Goal: Task Accomplishment & Management: Complete application form

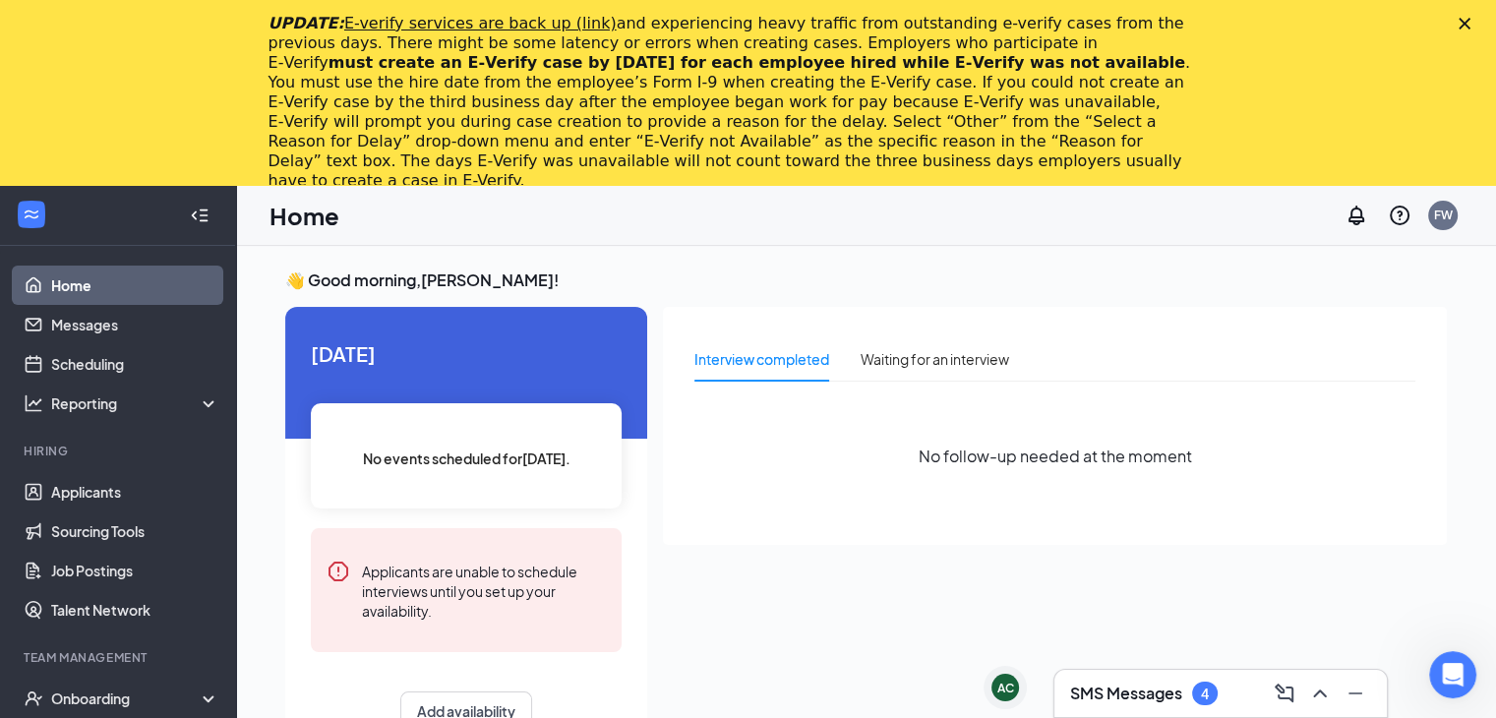
click at [1167, 682] on h3 "SMS Messages" at bounding box center [1126, 693] width 112 height 22
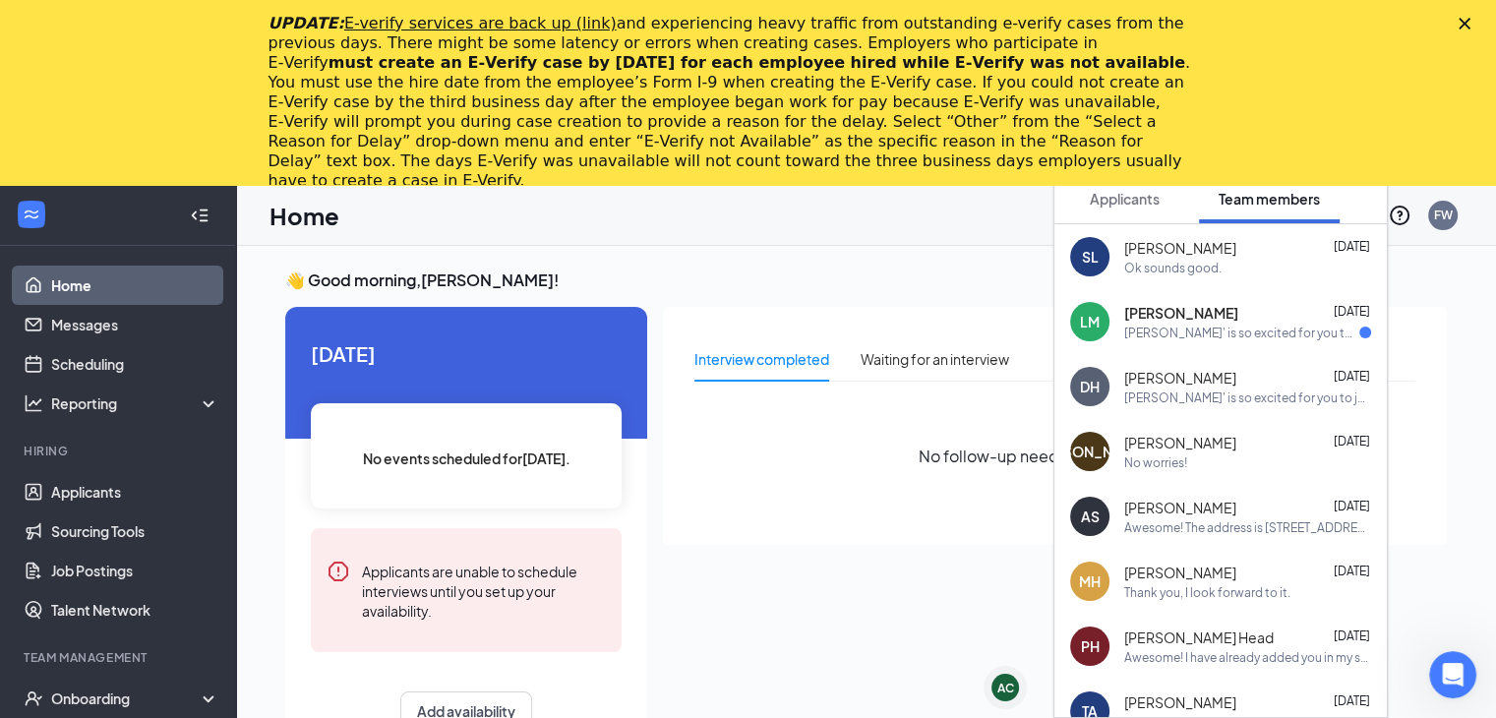
click at [1239, 318] on div "[PERSON_NAME] [DATE]" at bounding box center [1247, 313] width 247 height 20
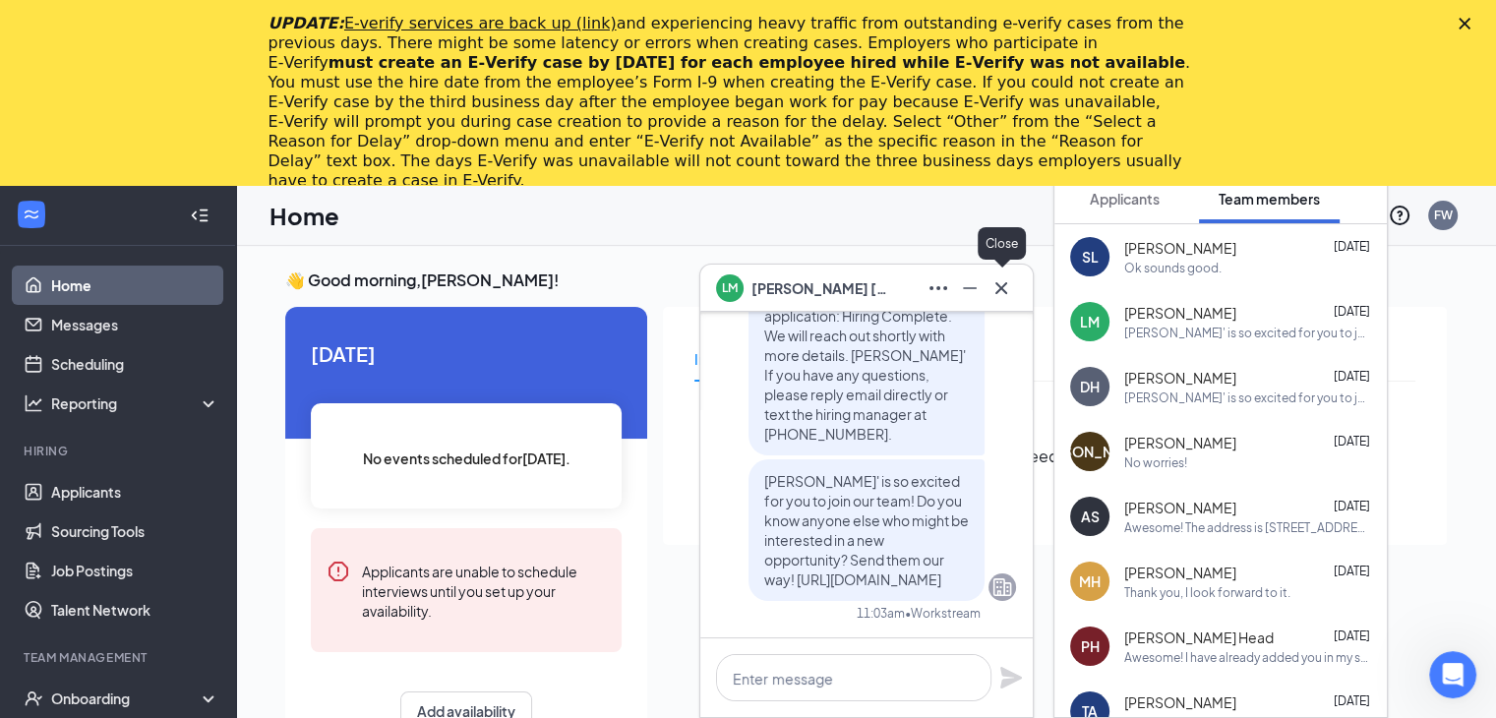
click at [1015, 279] on button at bounding box center [1000, 287] width 31 height 31
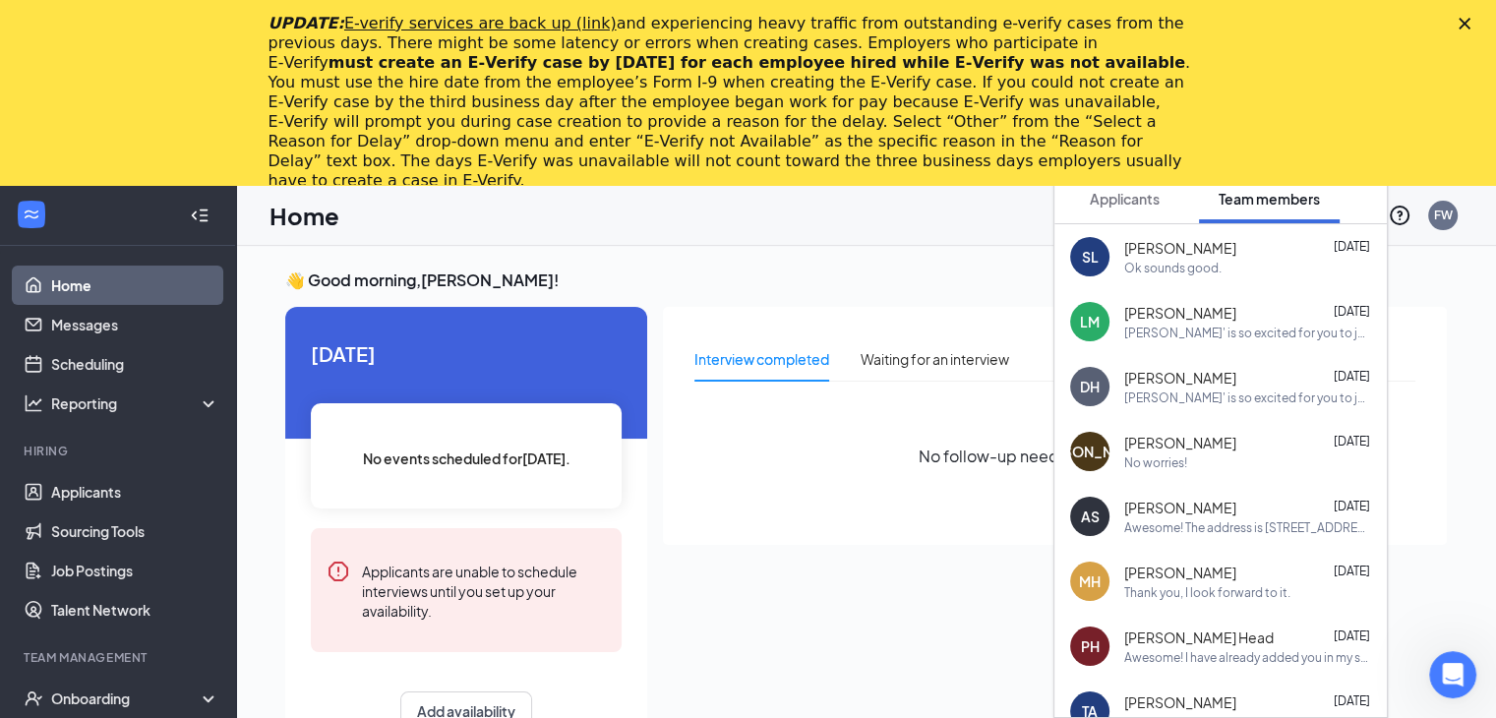
click at [1470, 21] on icon "Close" at bounding box center [1464, 24] width 12 height 12
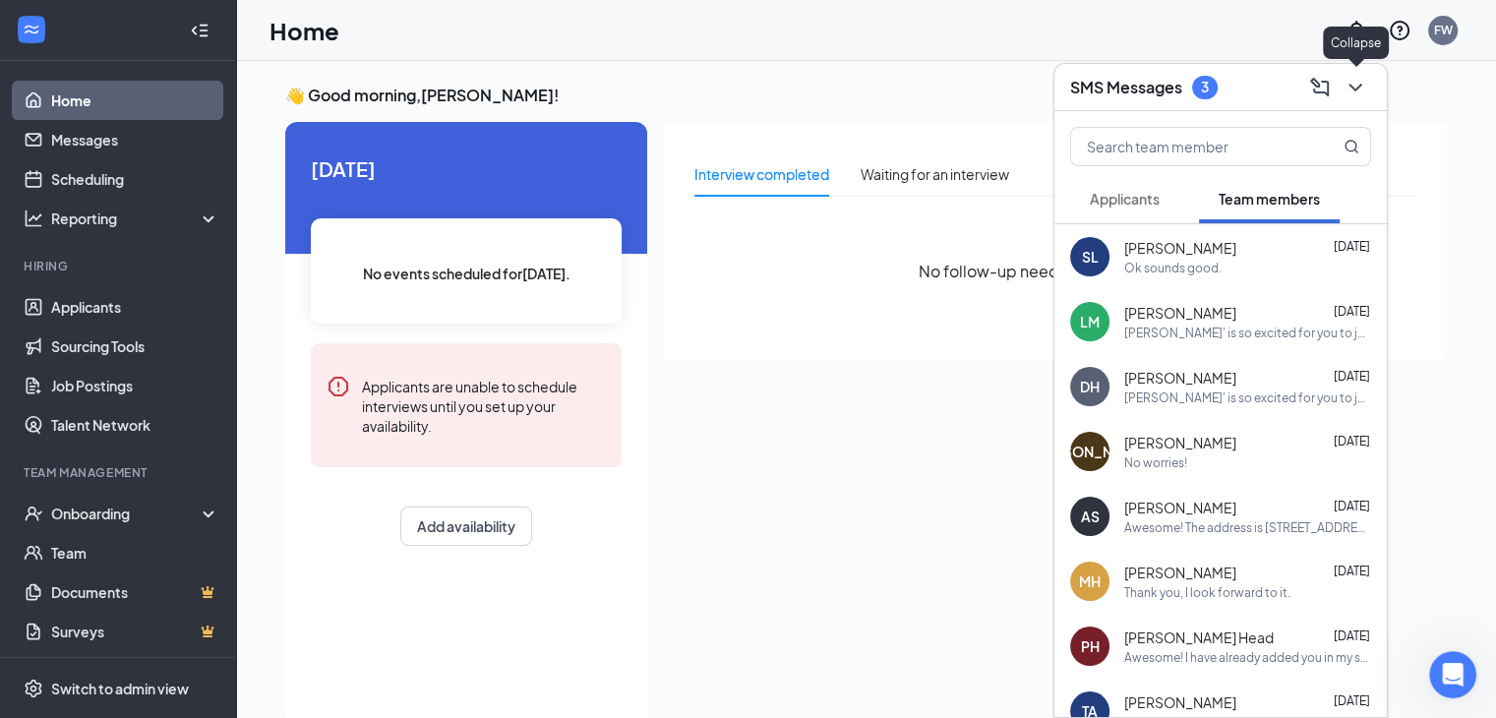
click at [1361, 85] on icon "ChevronDown" at bounding box center [1355, 88] width 24 height 24
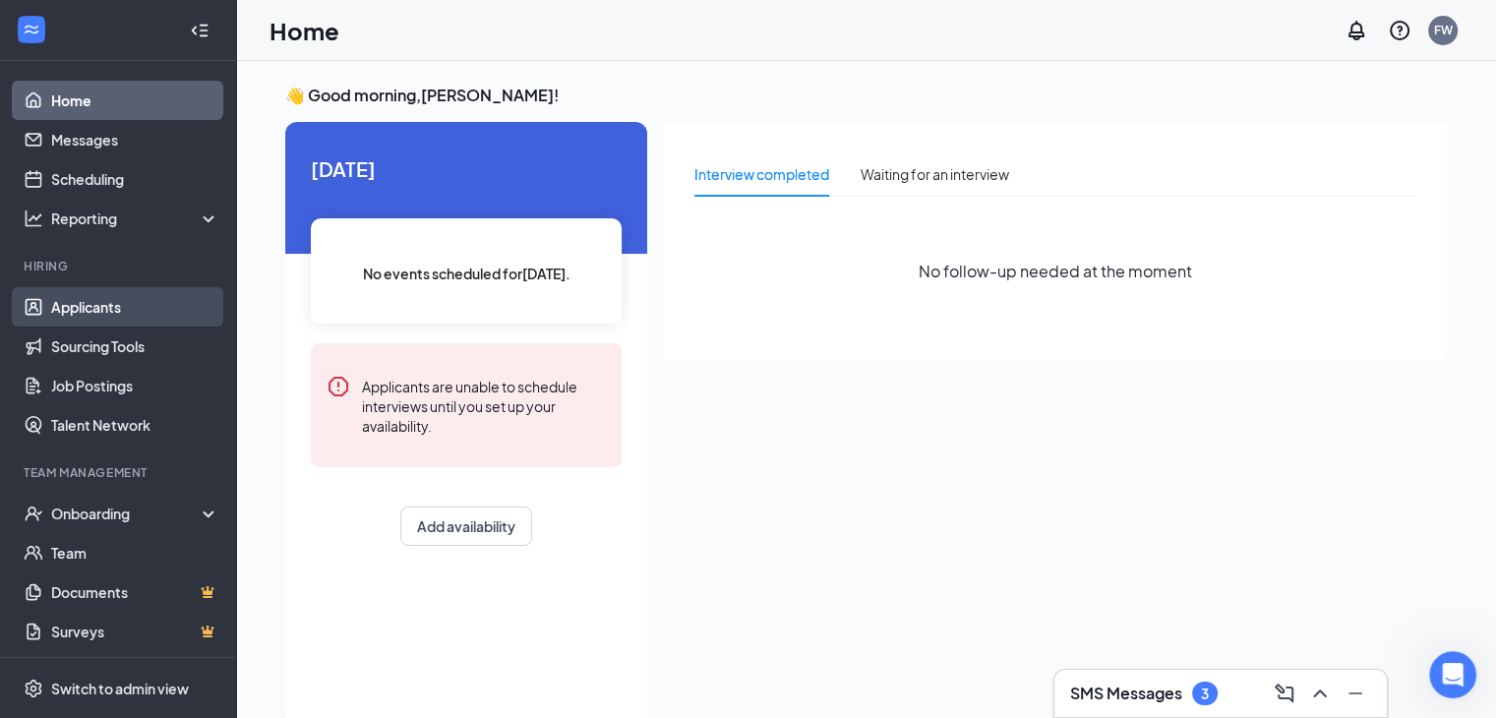
click at [118, 306] on link "Applicants" at bounding box center [135, 306] width 168 height 39
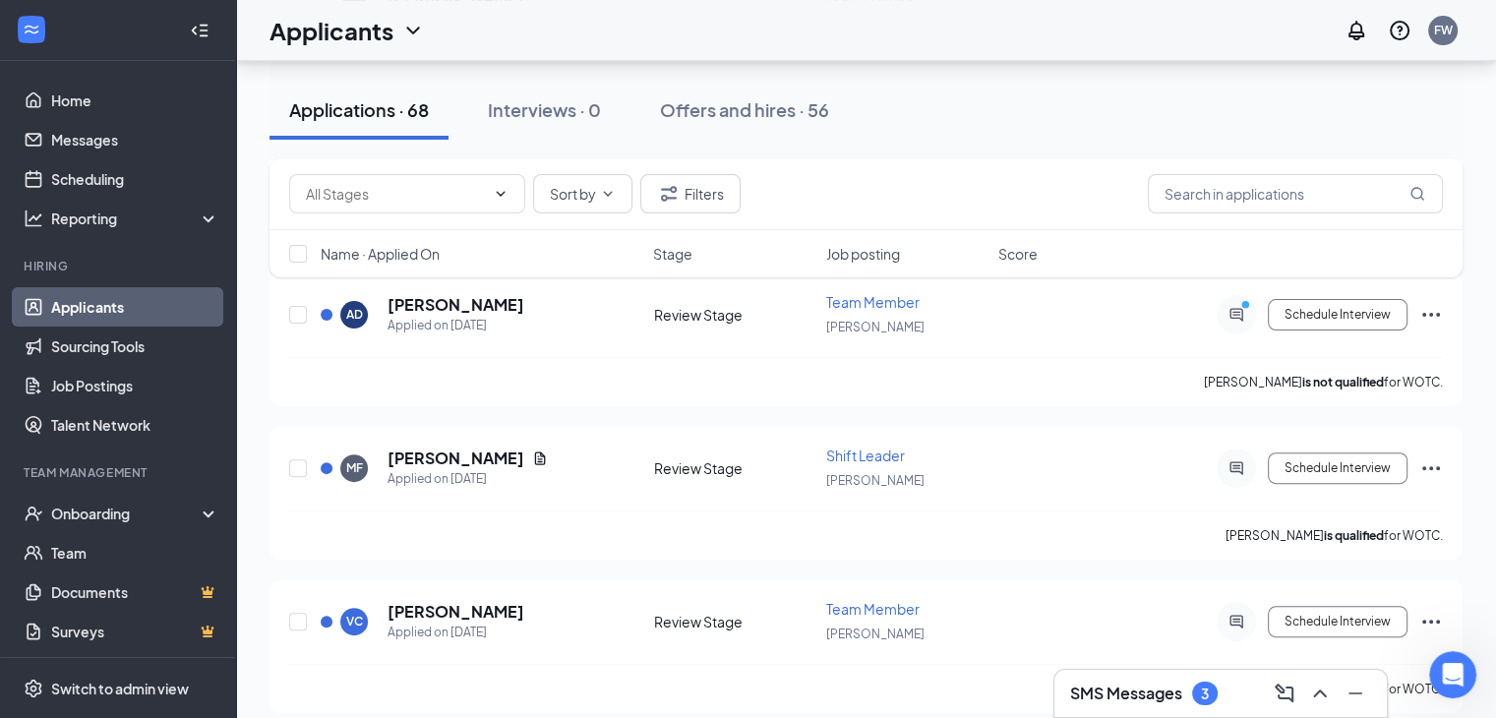
scroll to position [530, 0]
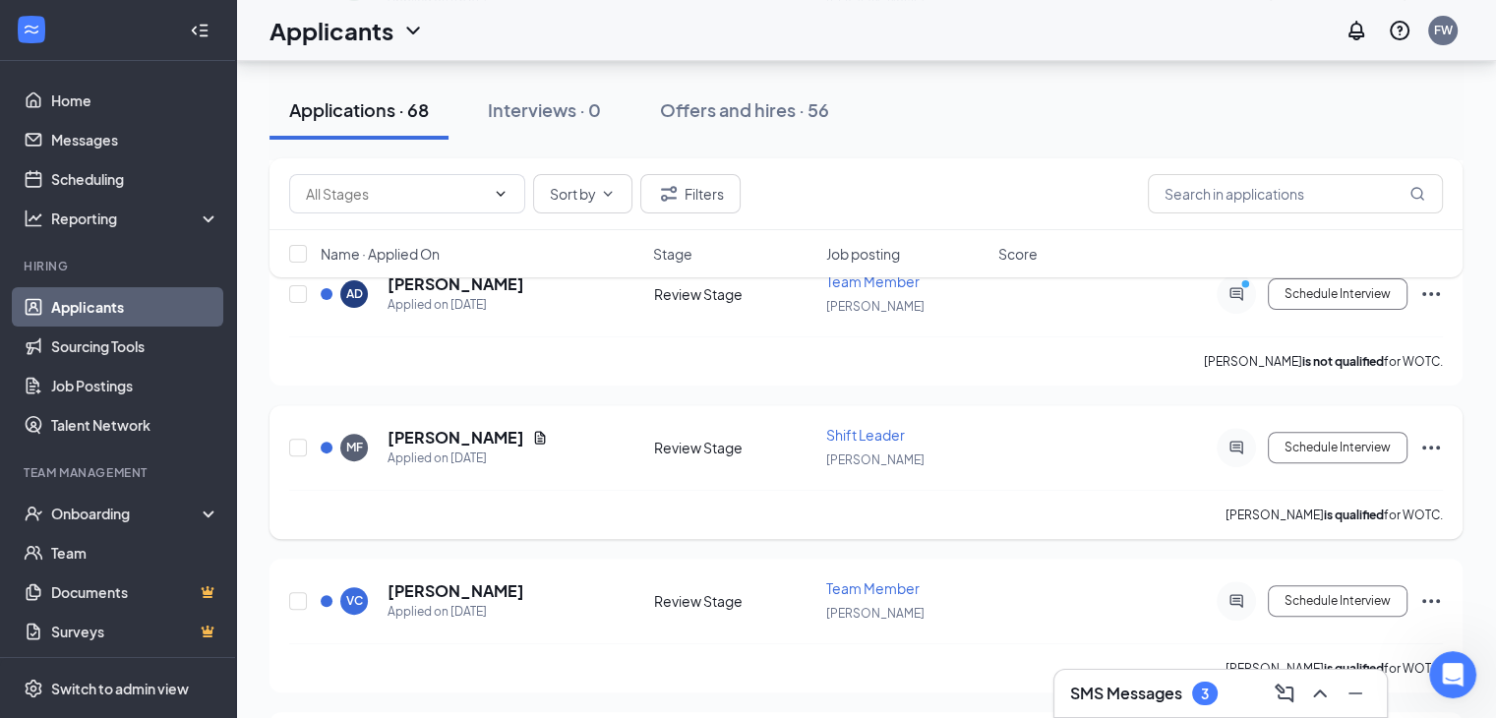
click at [1437, 445] on icon "Ellipses" at bounding box center [1431, 447] width 18 height 4
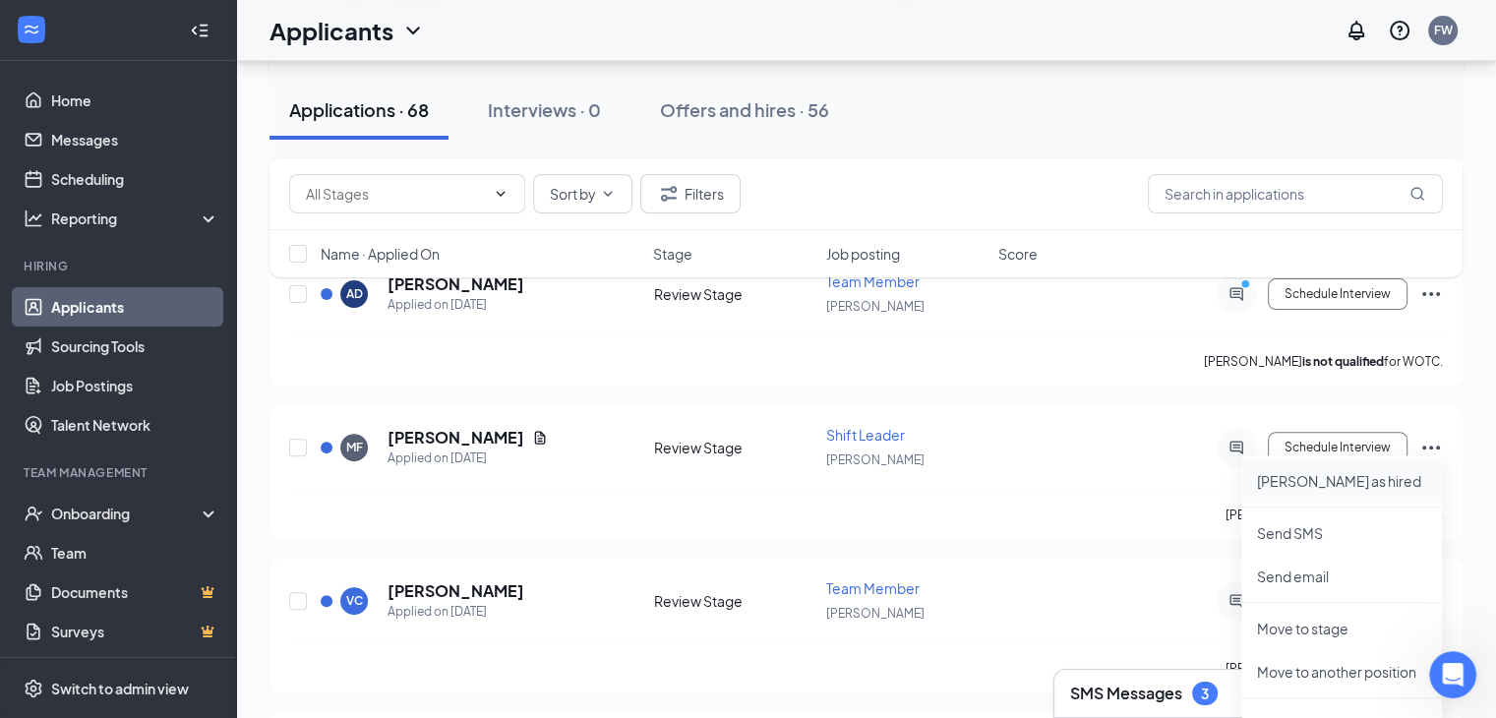
click at [1385, 469] on li "[PERSON_NAME] as hired" at bounding box center [1341, 480] width 201 height 43
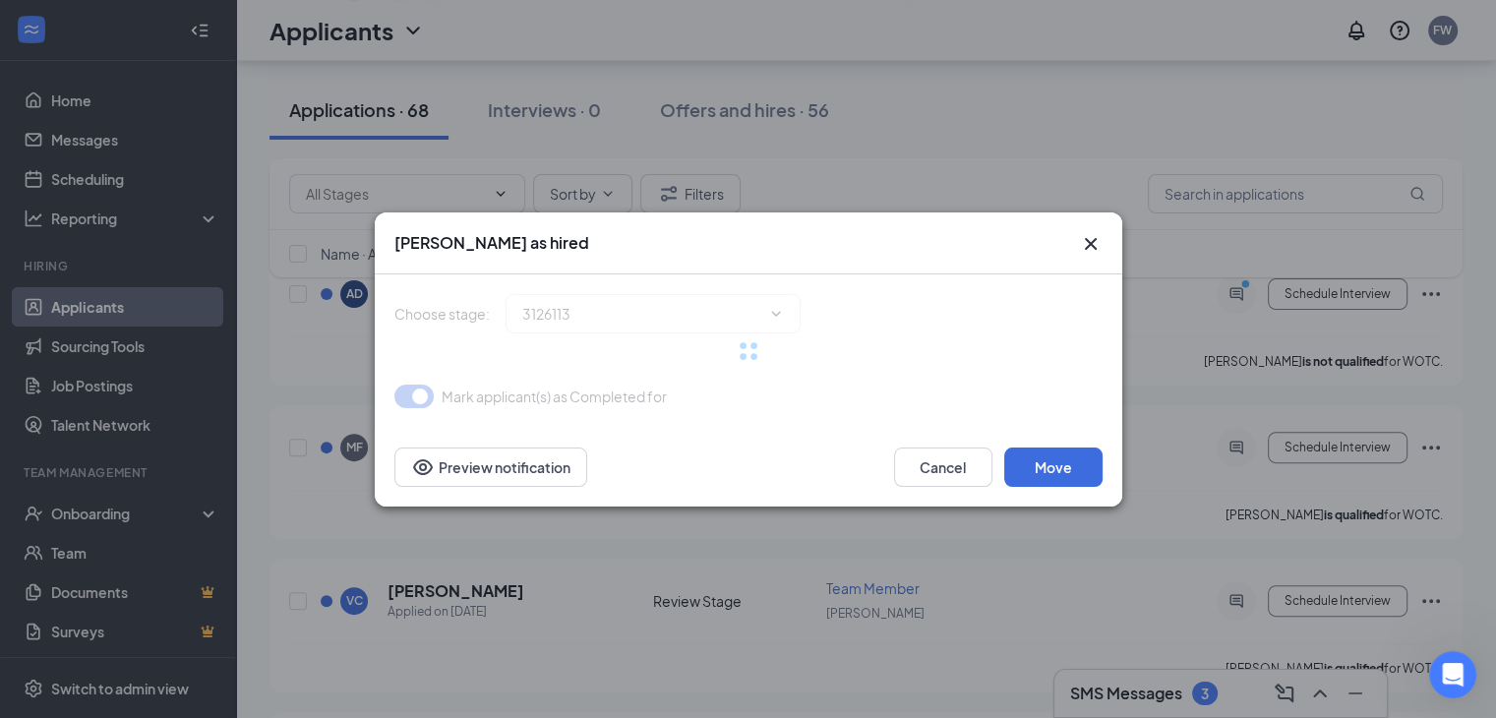
type input "Hiring Complete (final stage)"
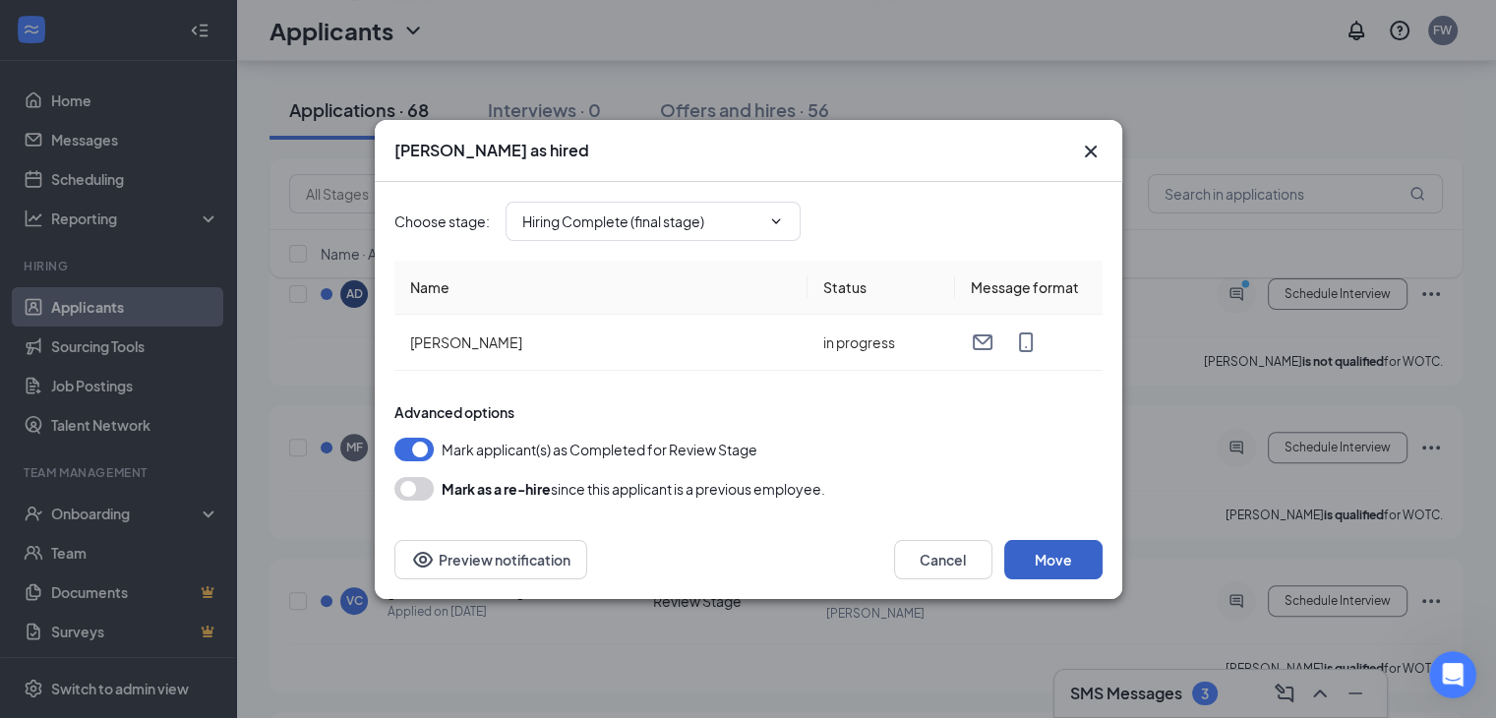
click at [1042, 550] on button "Move" at bounding box center [1053, 559] width 98 height 39
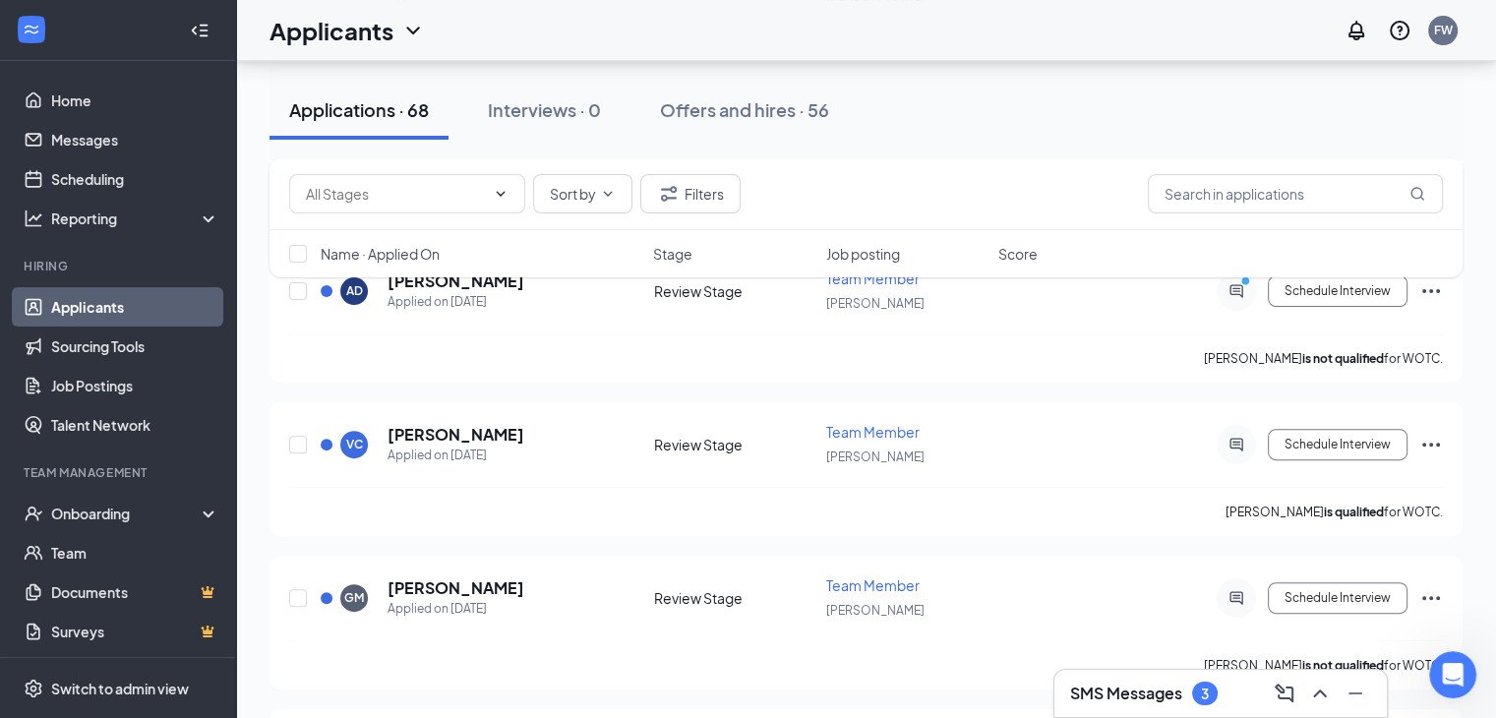
scroll to position [493, 0]
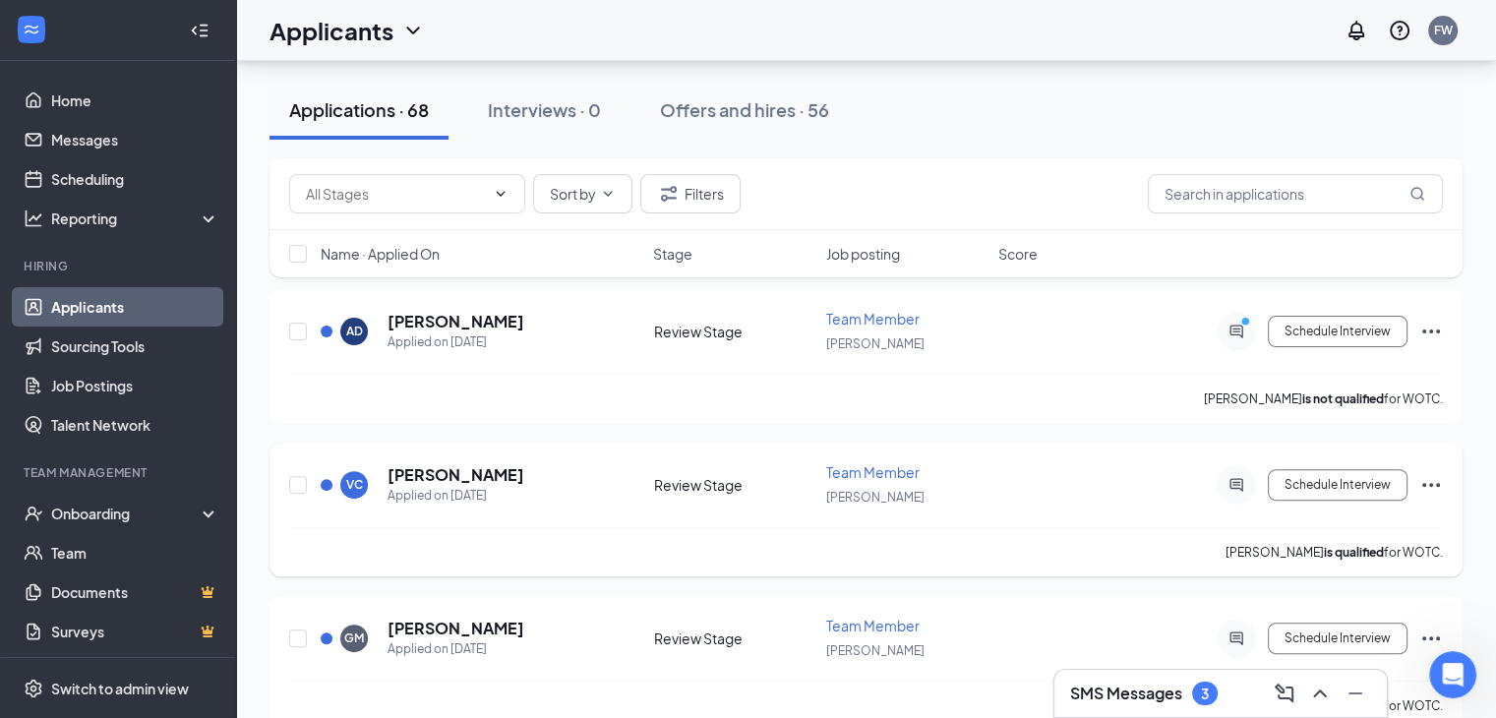
click at [1434, 473] on icon "Ellipses" at bounding box center [1431, 485] width 24 height 24
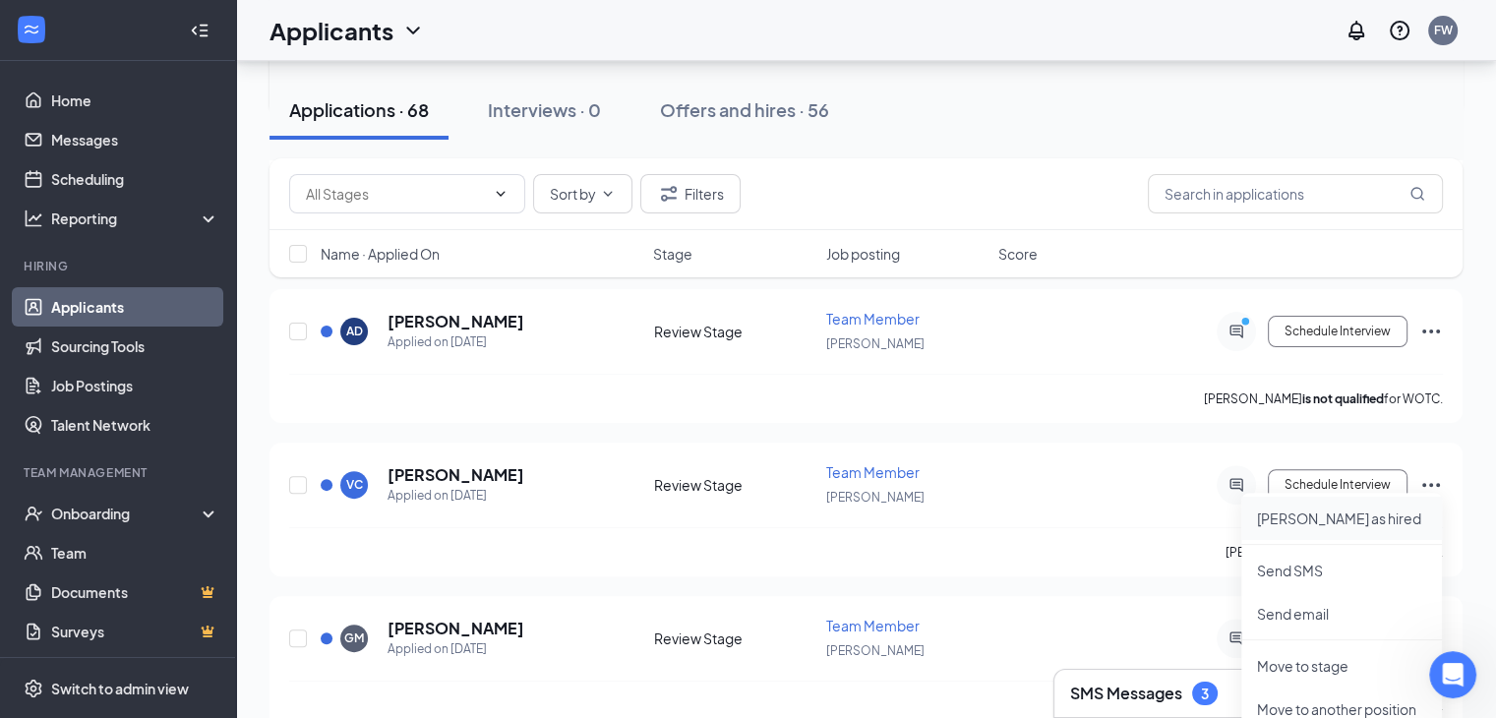
click at [1364, 521] on p "[PERSON_NAME] as hired" at bounding box center [1341, 518] width 169 height 20
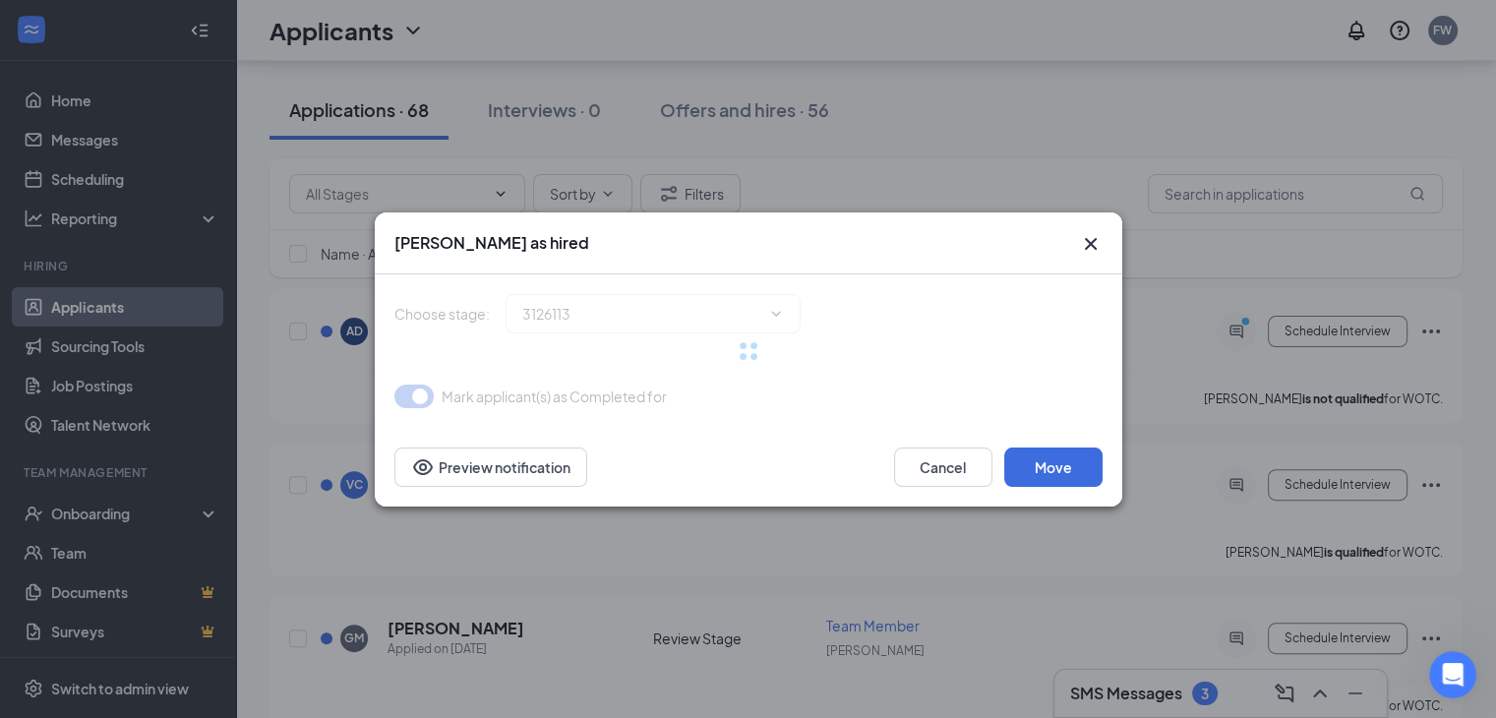
type input "Hiring Complete (final stage)"
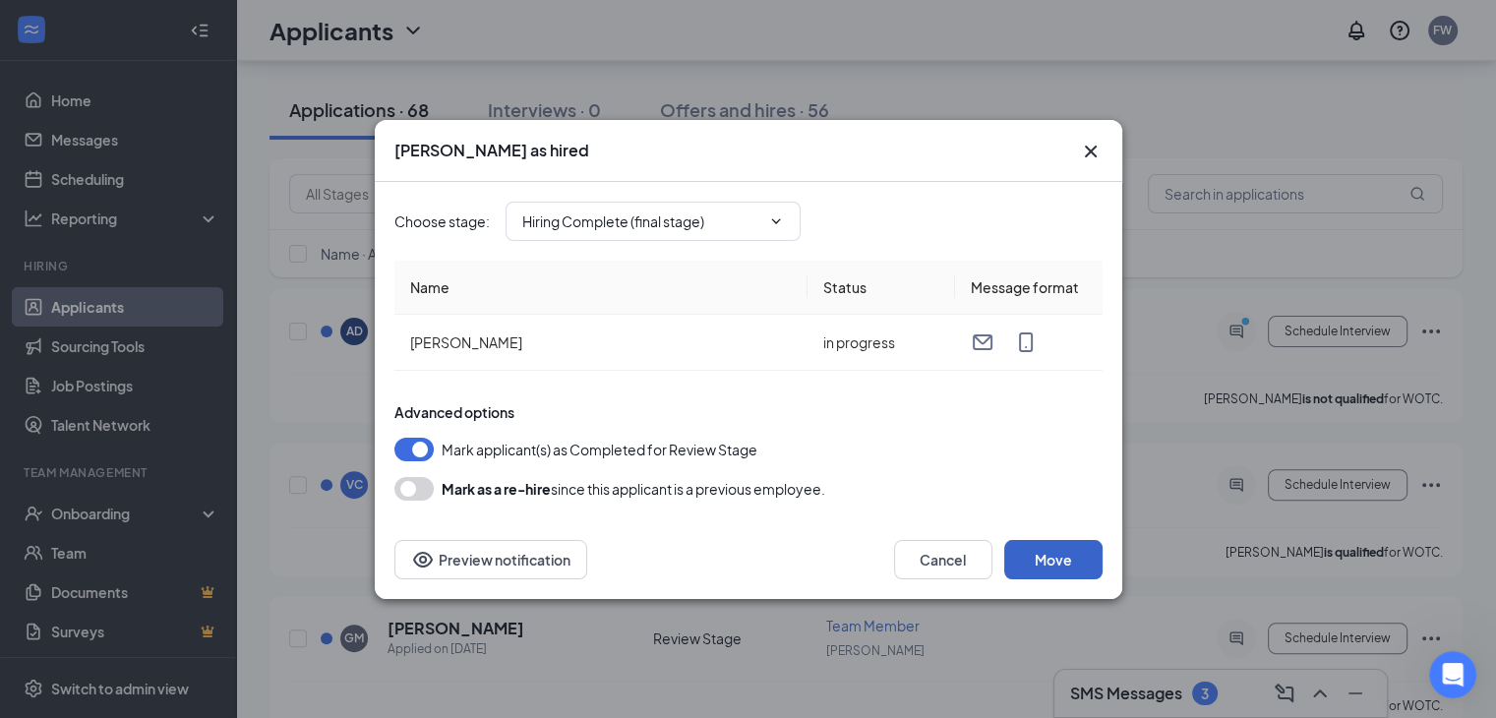
click at [1044, 548] on button "Move" at bounding box center [1053, 559] width 98 height 39
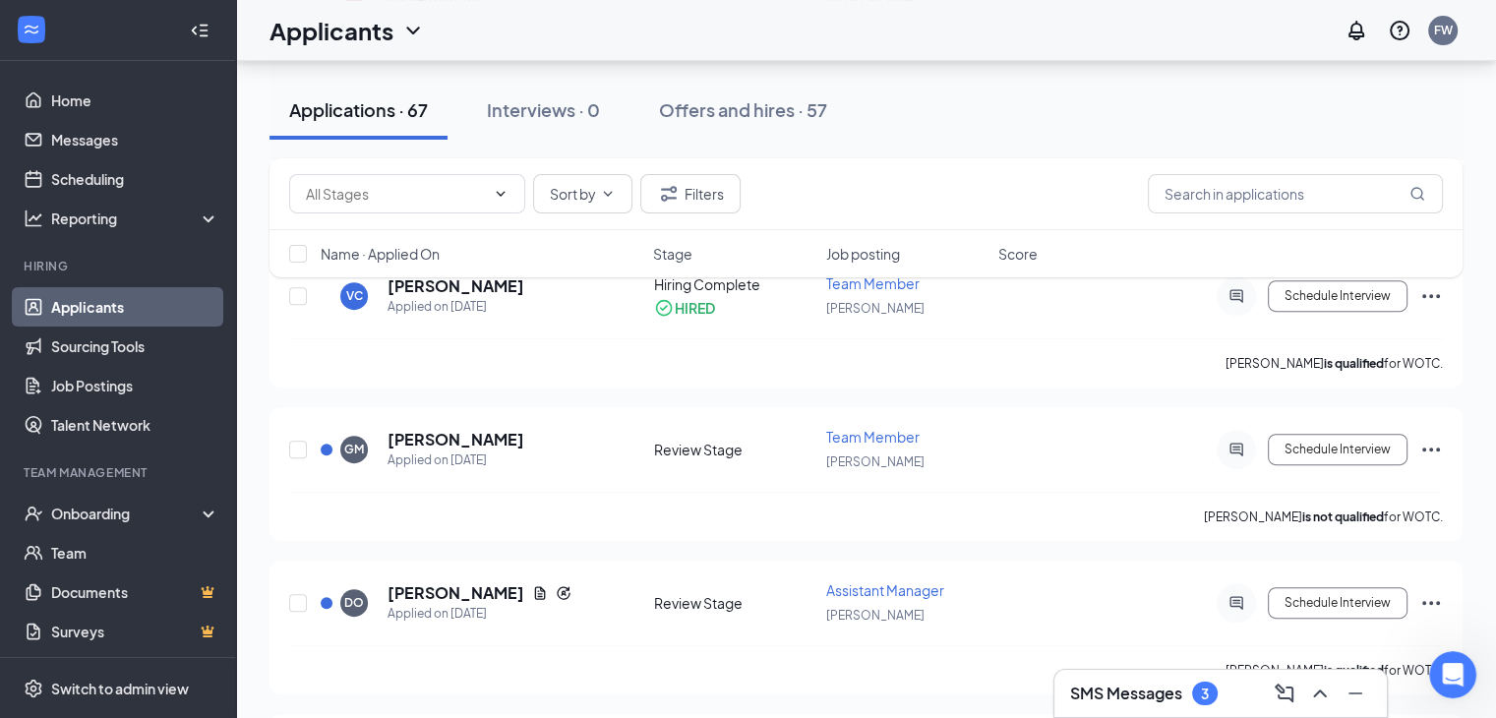
scroll to position [614, 0]
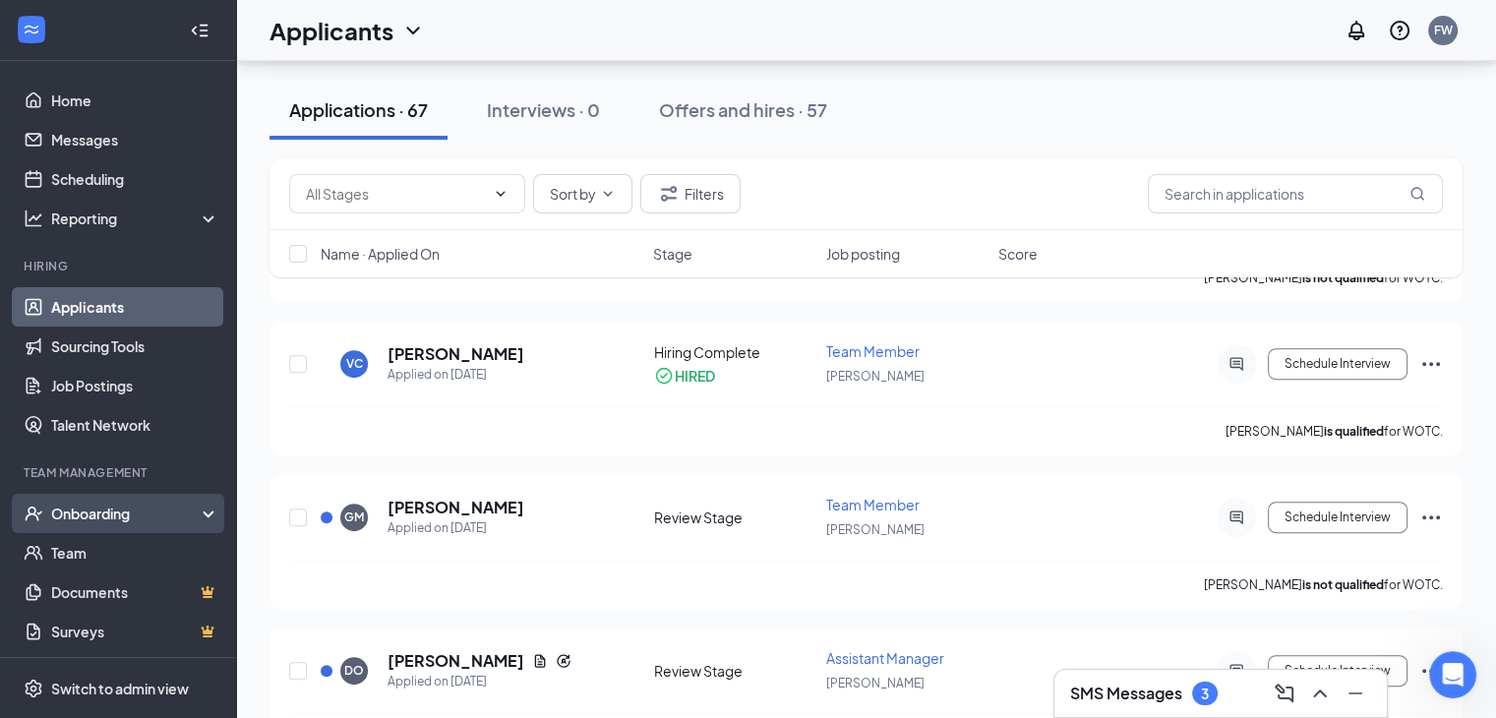
click at [126, 512] on div "Onboarding" at bounding box center [126, 513] width 151 height 20
click at [118, 540] on link "Overview" at bounding box center [135, 552] width 168 height 39
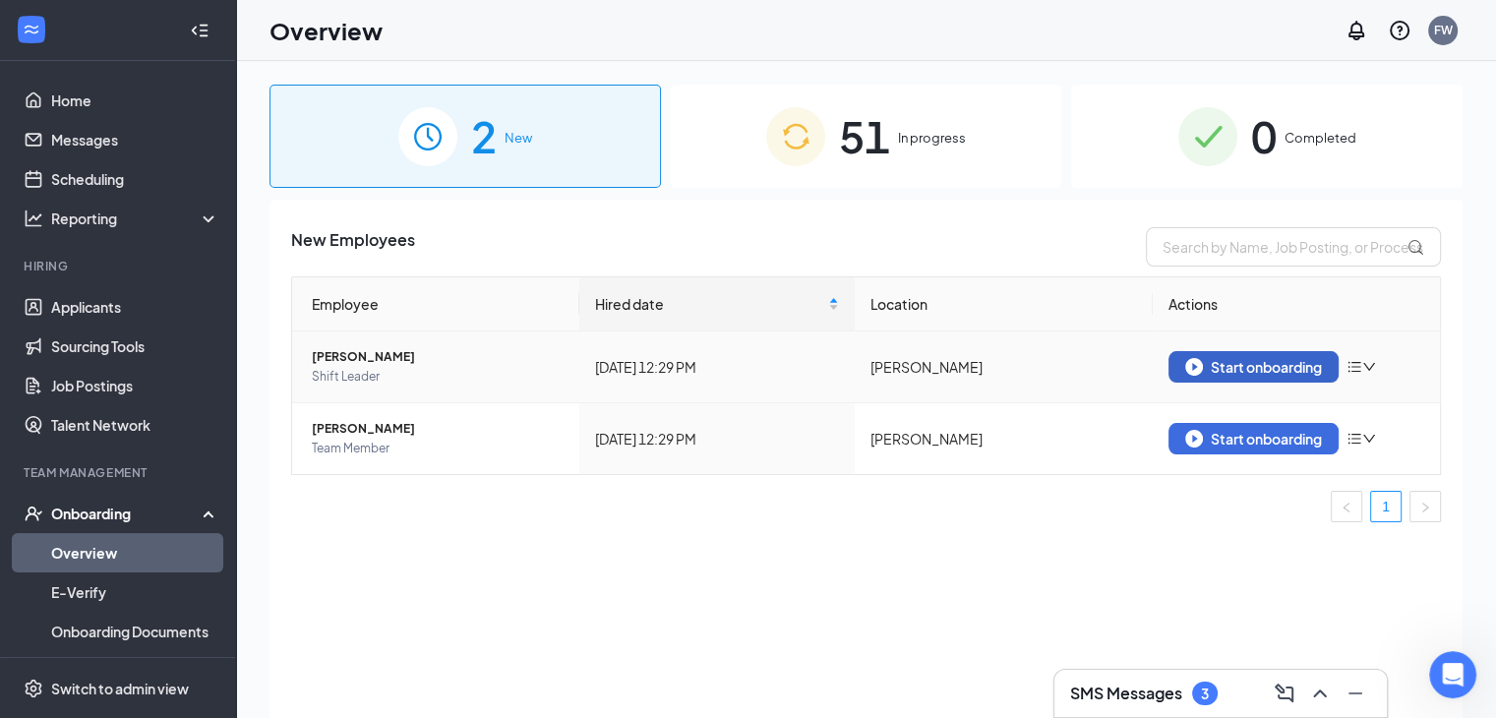
click at [1259, 368] on div "Start onboarding" at bounding box center [1253, 367] width 137 height 18
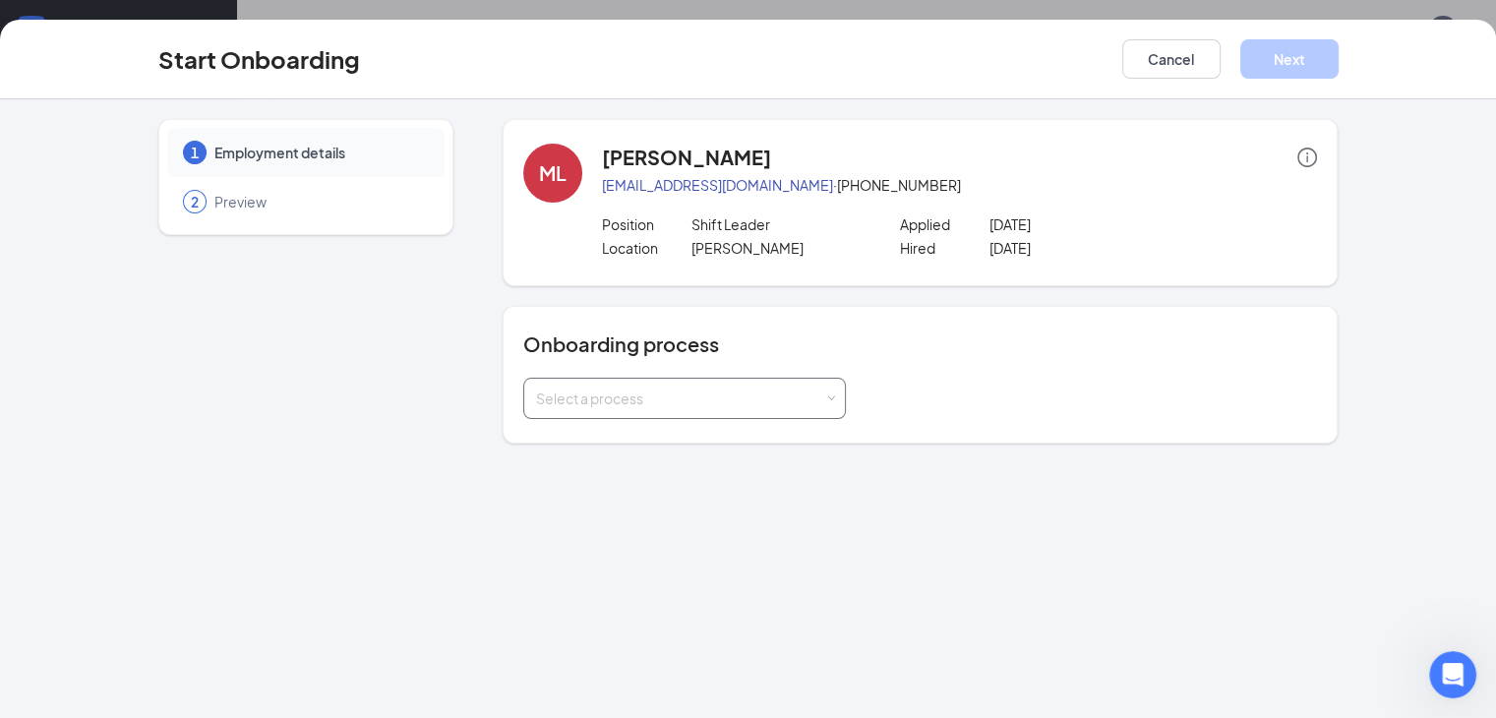
click at [634, 410] on div "Select a process" at bounding box center [684, 398] width 297 height 39
click at [627, 437] on span "General Employee Onboarding" at bounding box center [583, 439] width 204 height 18
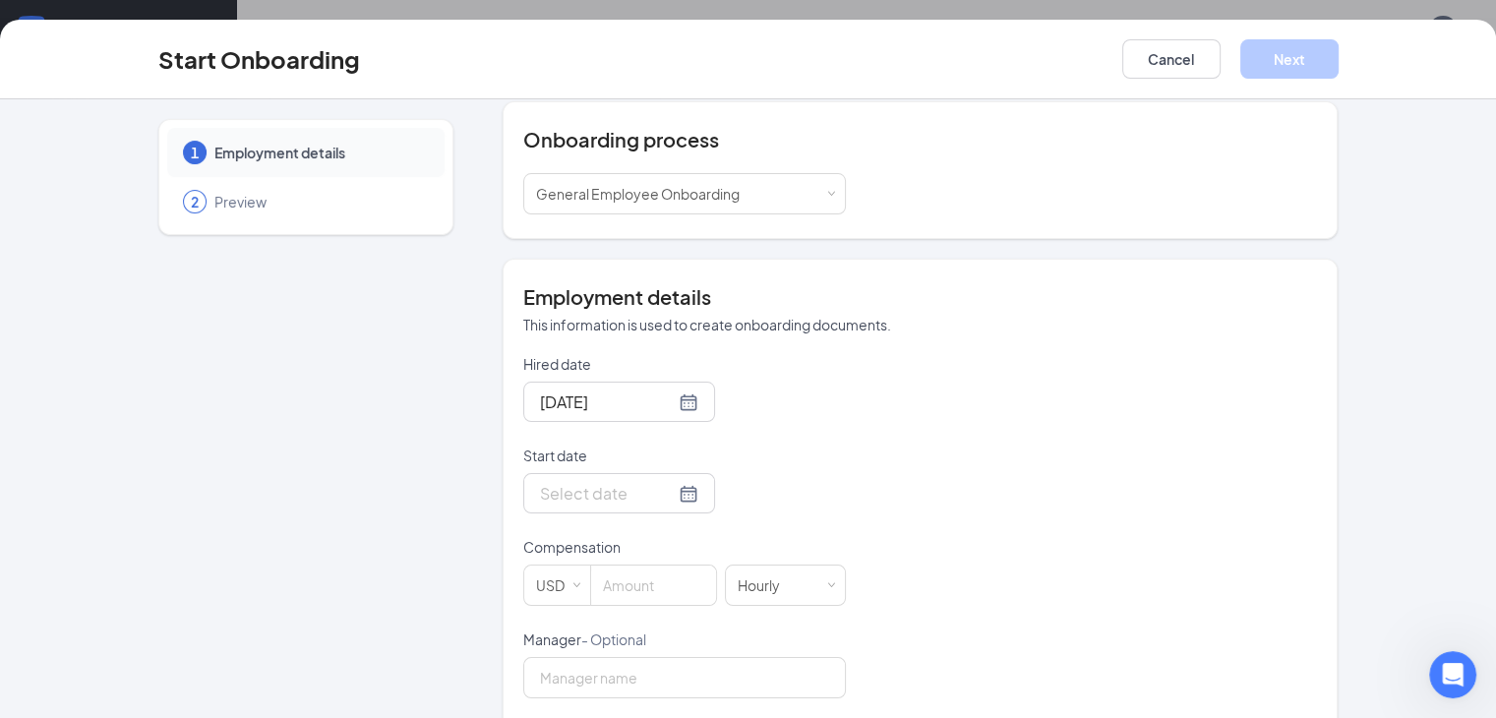
scroll to position [255, 0]
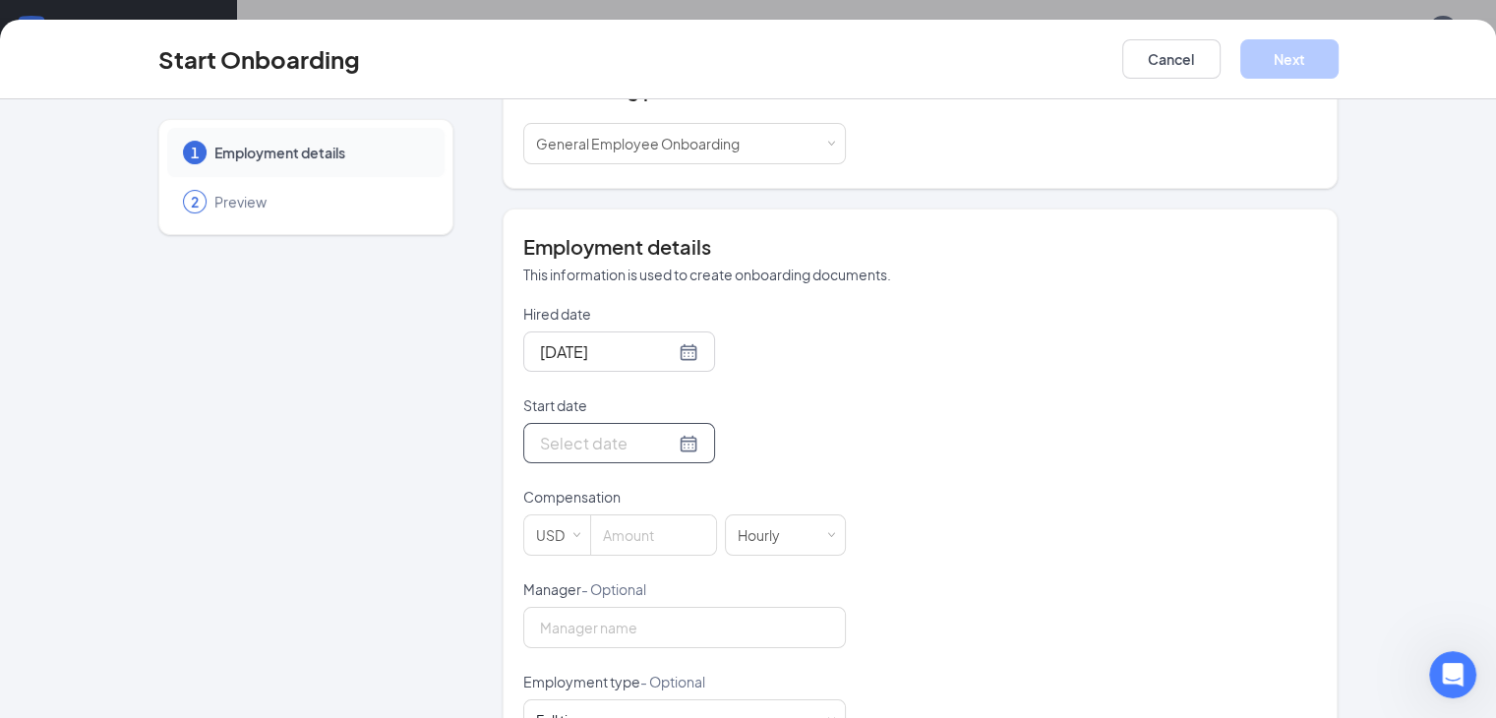
click at [617, 444] on div at bounding box center [619, 443] width 158 height 25
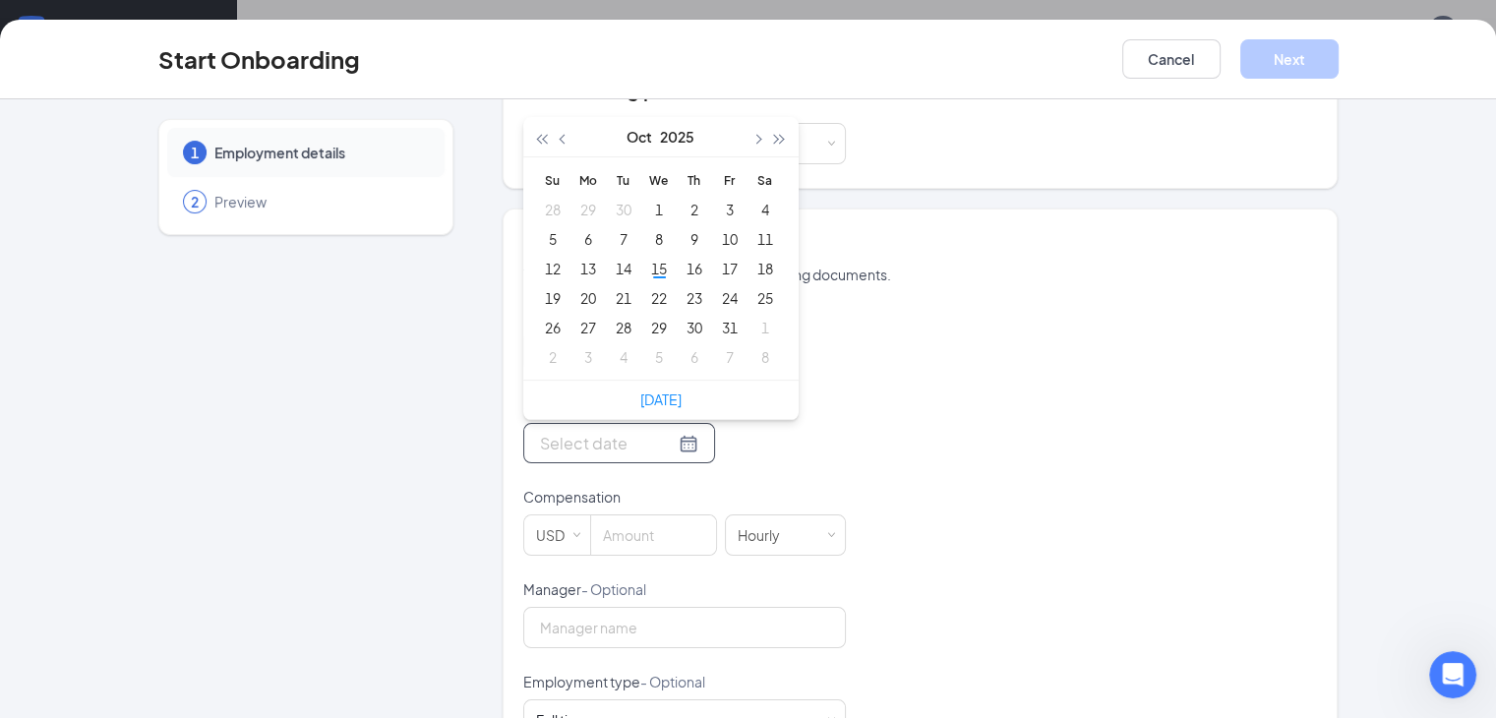
click at [617, 444] on div at bounding box center [619, 443] width 158 height 25
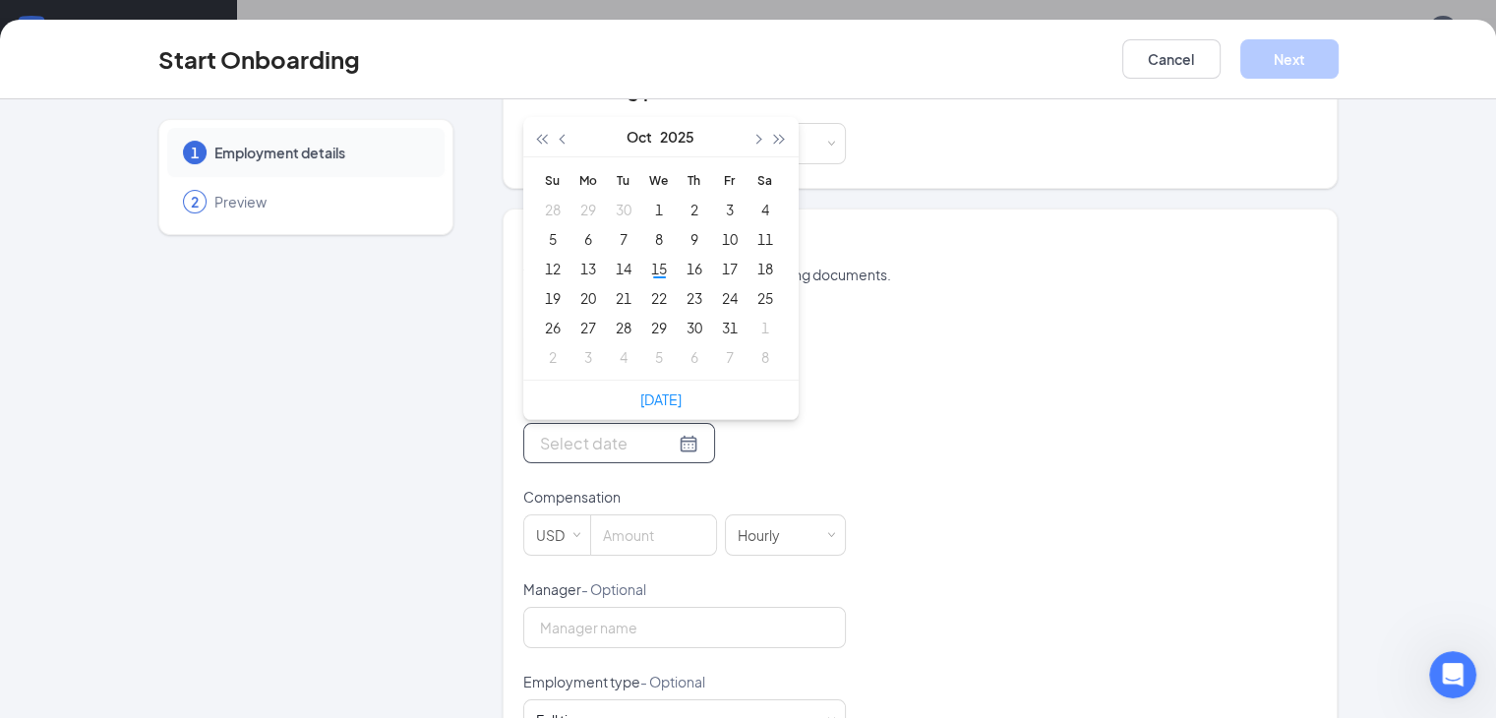
click at [617, 444] on div at bounding box center [619, 443] width 158 height 25
type input "[DATE]"
click at [718, 261] on div "17" at bounding box center [730, 269] width 24 height 24
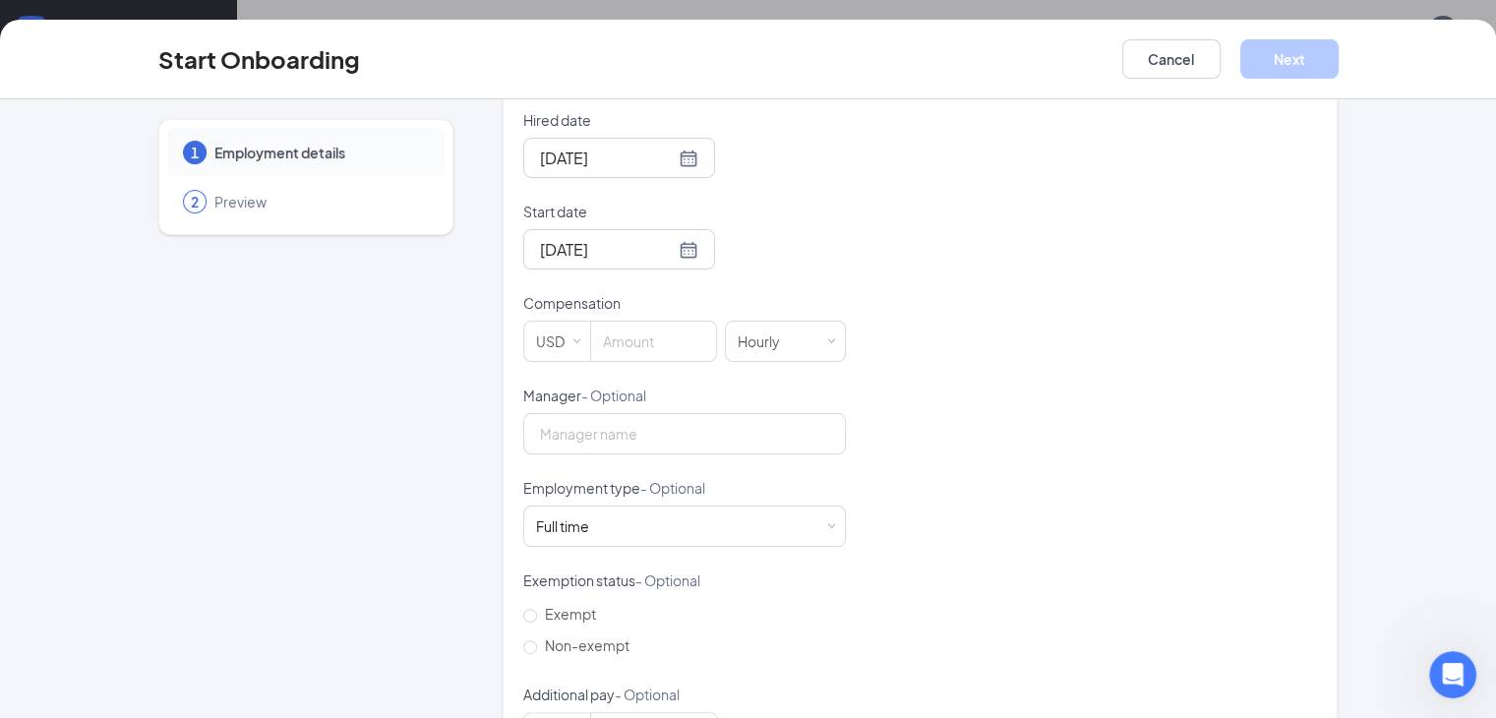
scroll to position [480, 0]
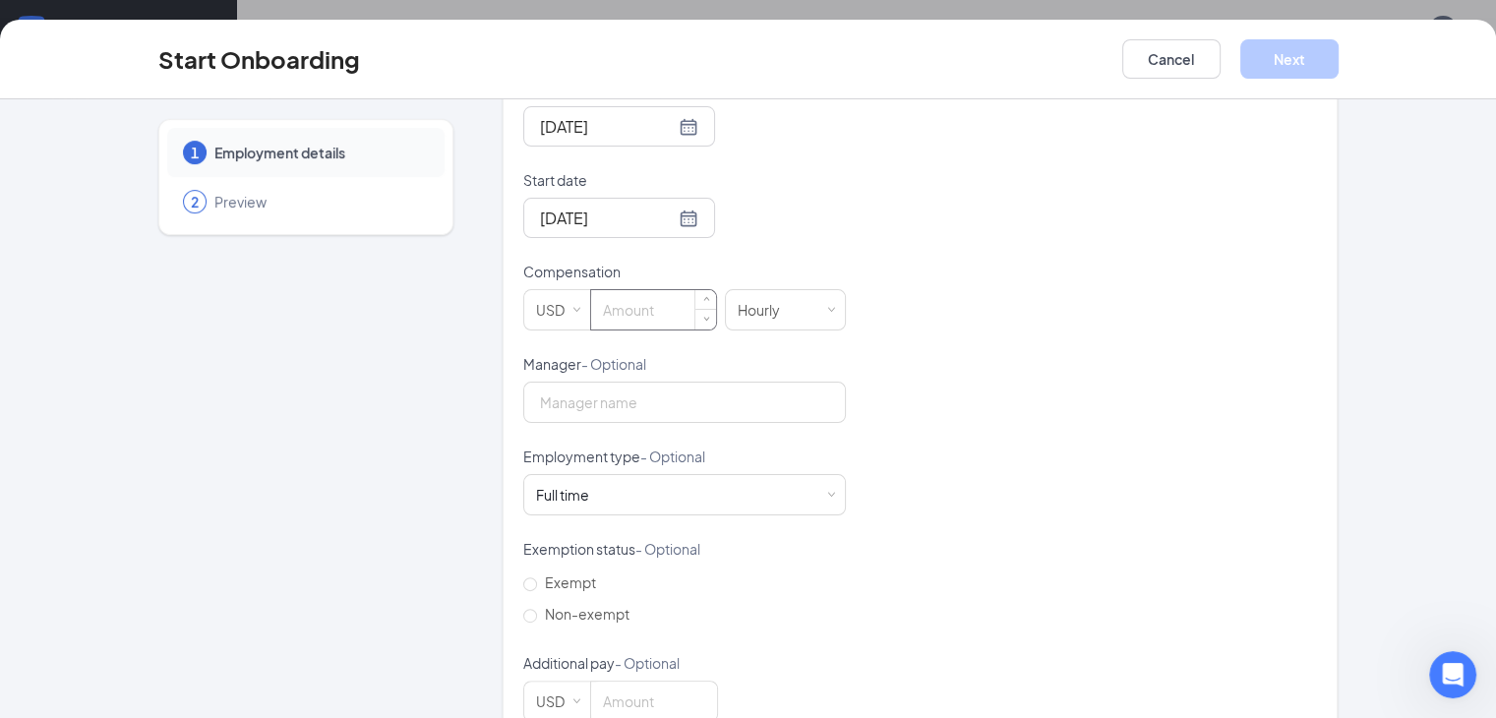
click at [591, 315] on input at bounding box center [653, 309] width 125 height 39
type input "16"
click at [548, 402] on input "Manager - Optional" at bounding box center [684, 402] width 323 height 41
type input "[PERSON_NAME]"
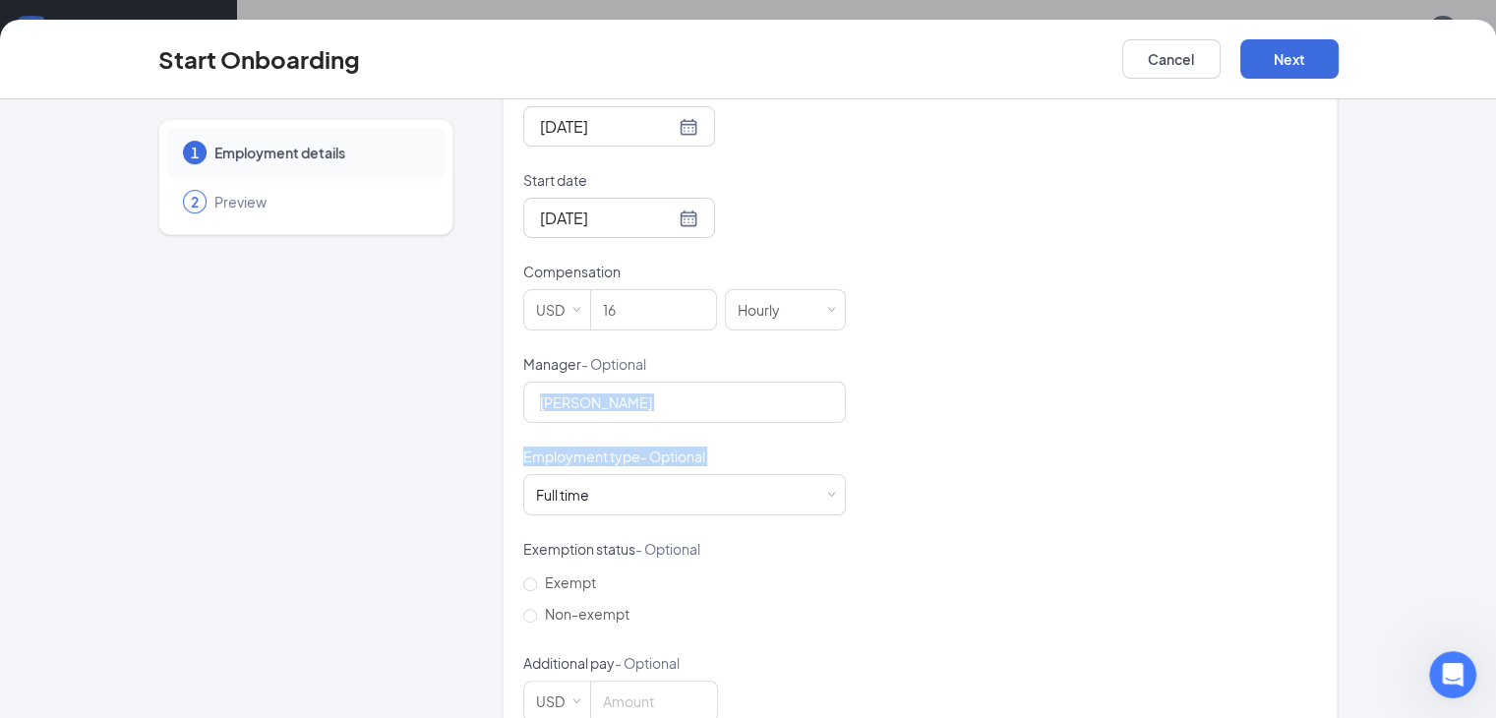
drag, startPoint x: 1476, startPoint y: 417, endPoint x: 1488, endPoint y: 483, distance: 66.9
click at [1488, 483] on div "1 Employment details 2 Preview ML [PERSON_NAME] [EMAIL_ADDRESS][DOMAIN_NAME] · …" at bounding box center [748, 408] width 1496 height 619
click at [1304, 392] on div "Hired date [DATE] Start date [DATE] [DATE] Su Mo Tu We Th Fr Sa 28 29 30 1 2 3 …" at bounding box center [920, 400] width 795 height 643
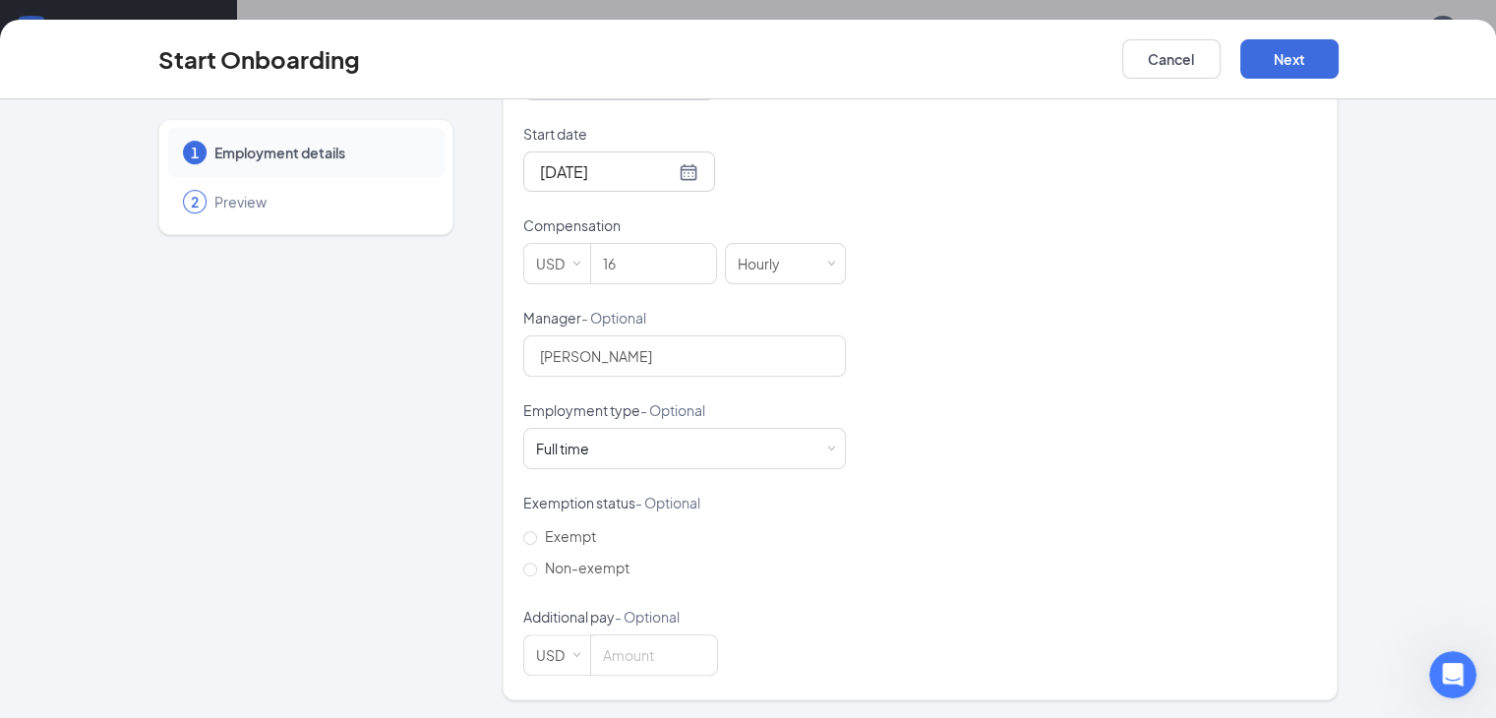
scroll to position [517, 0]
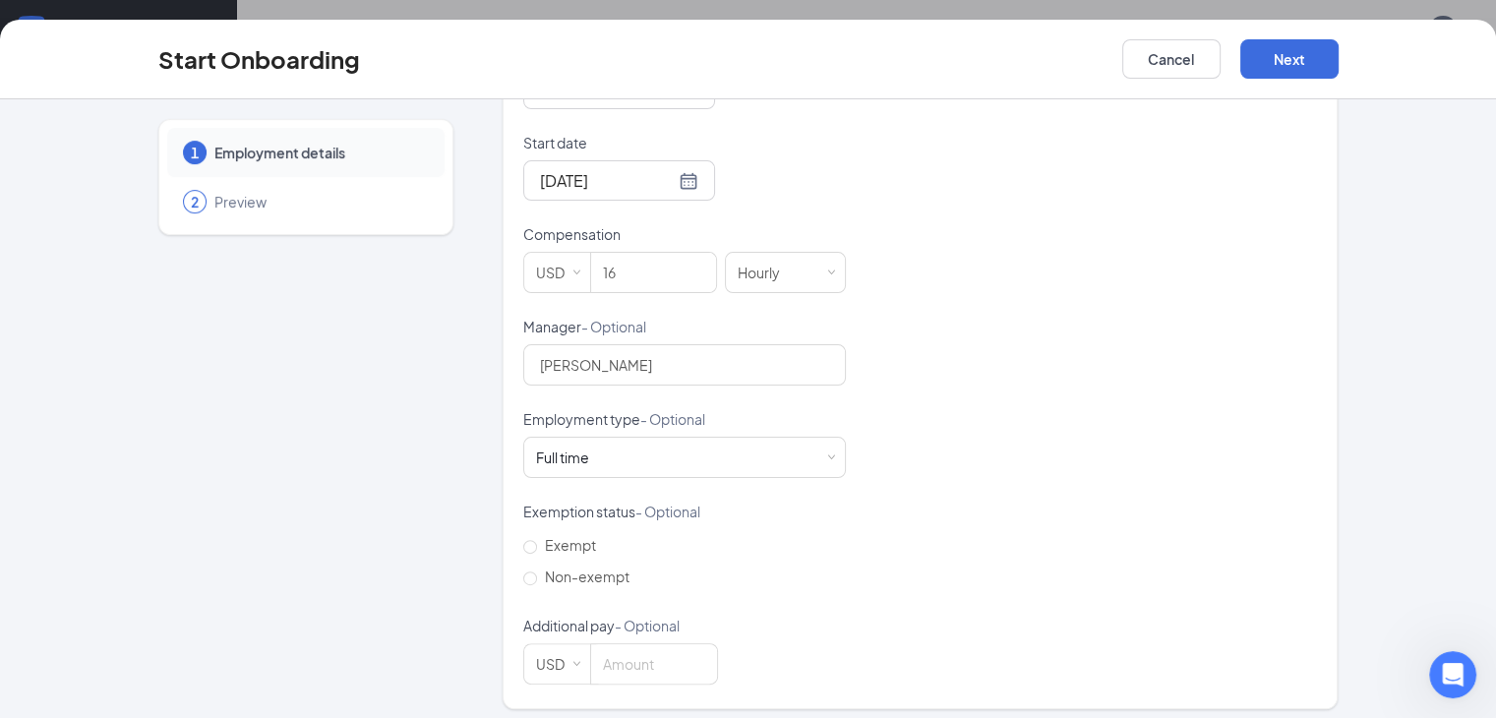
click at [1378, 397] on div "1 Employment details 2 Preview ML [PERSON_NAME] [EMAIL_ADDRESS][DOMAIN_NAME] · …" at bounding box center [748, 155] width 1259 height 1107
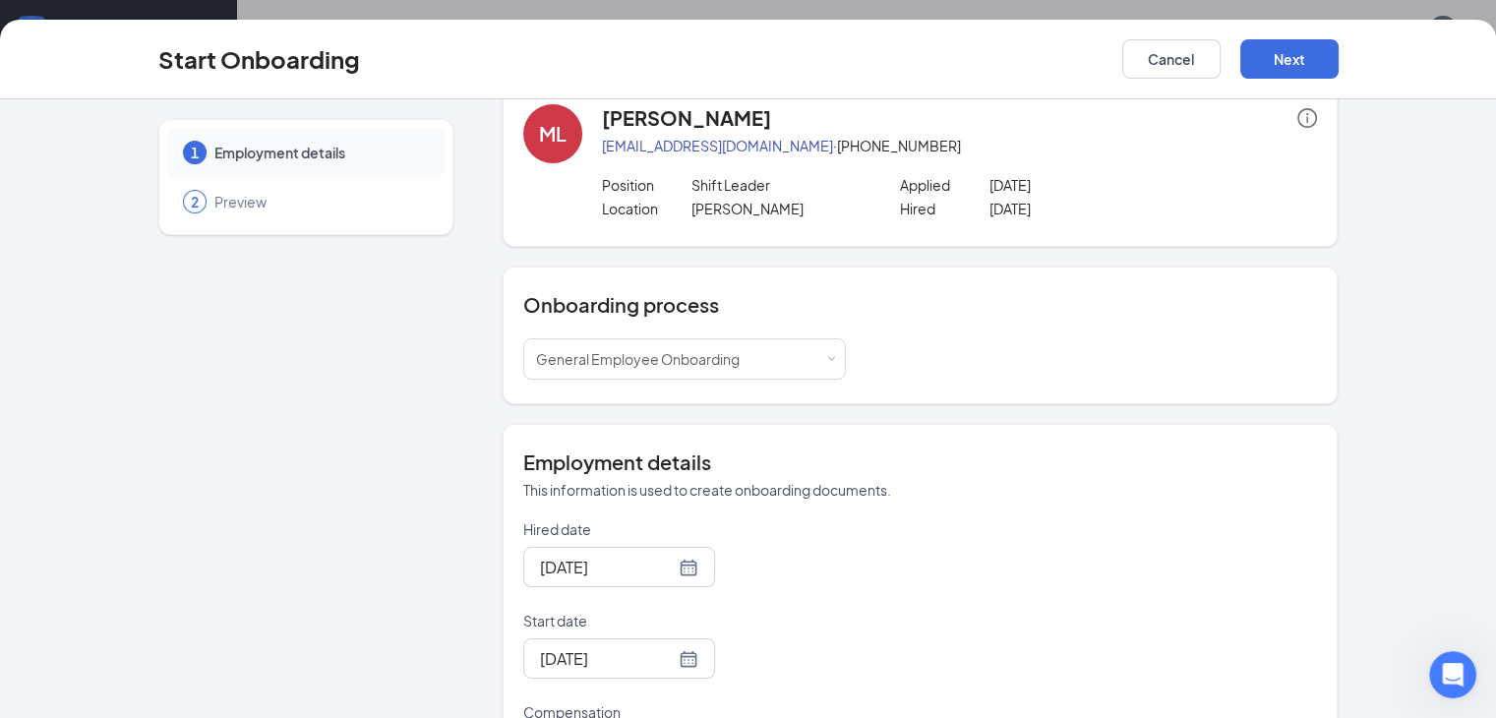
scroll to position [0, 0]
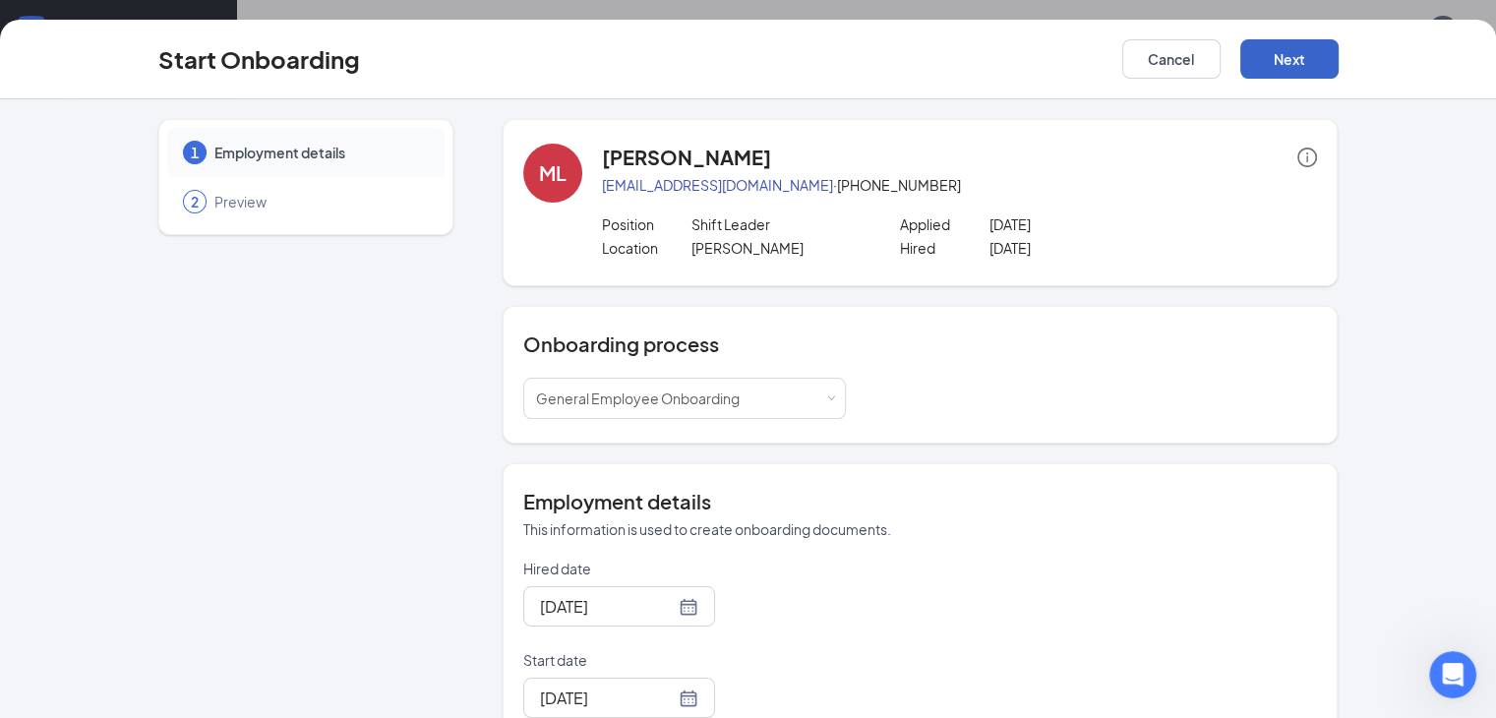
click at [1338, 63] on button "Next" at bounding box center [1289, 58] width 98 height 39
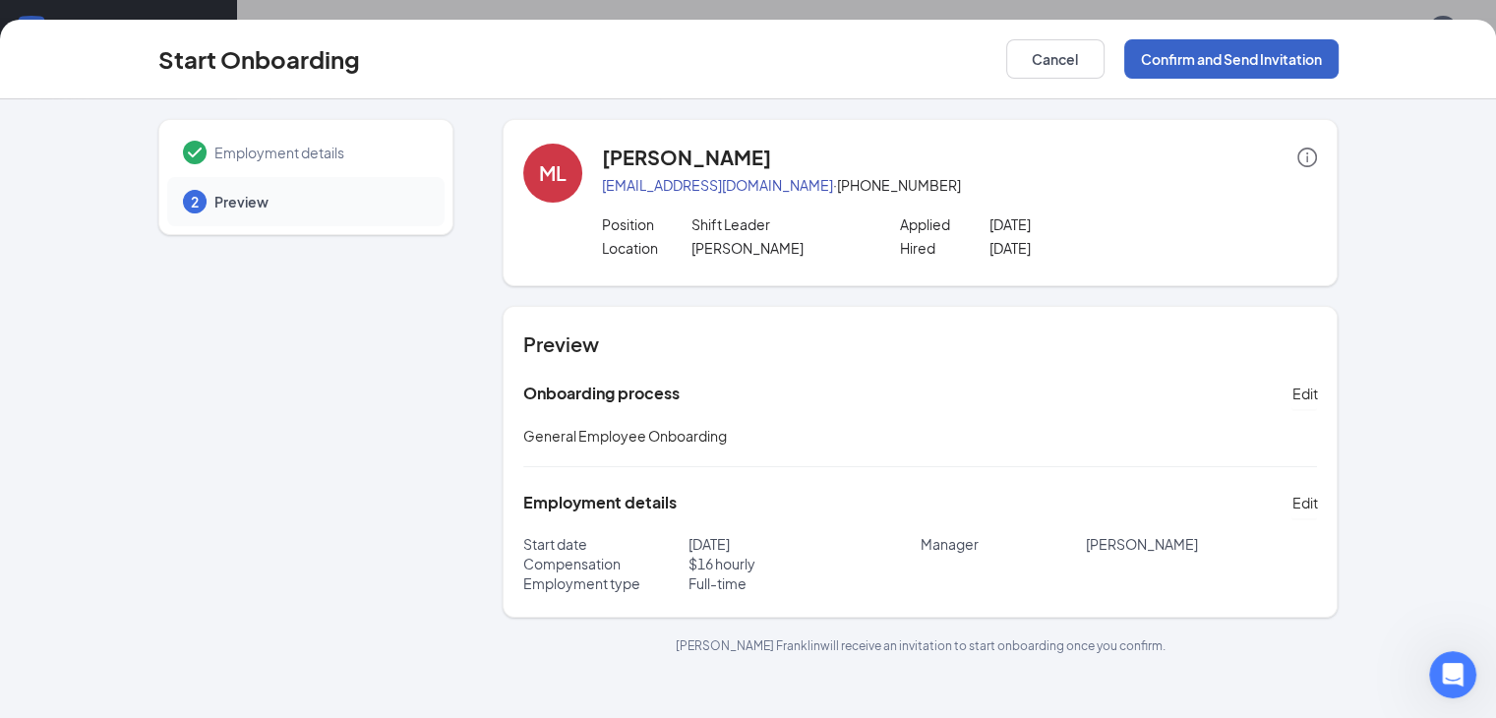
click at [1329, 62] on button "Confirm and Send Invitation" at bounding box center [1231, 58] width 214 height 39
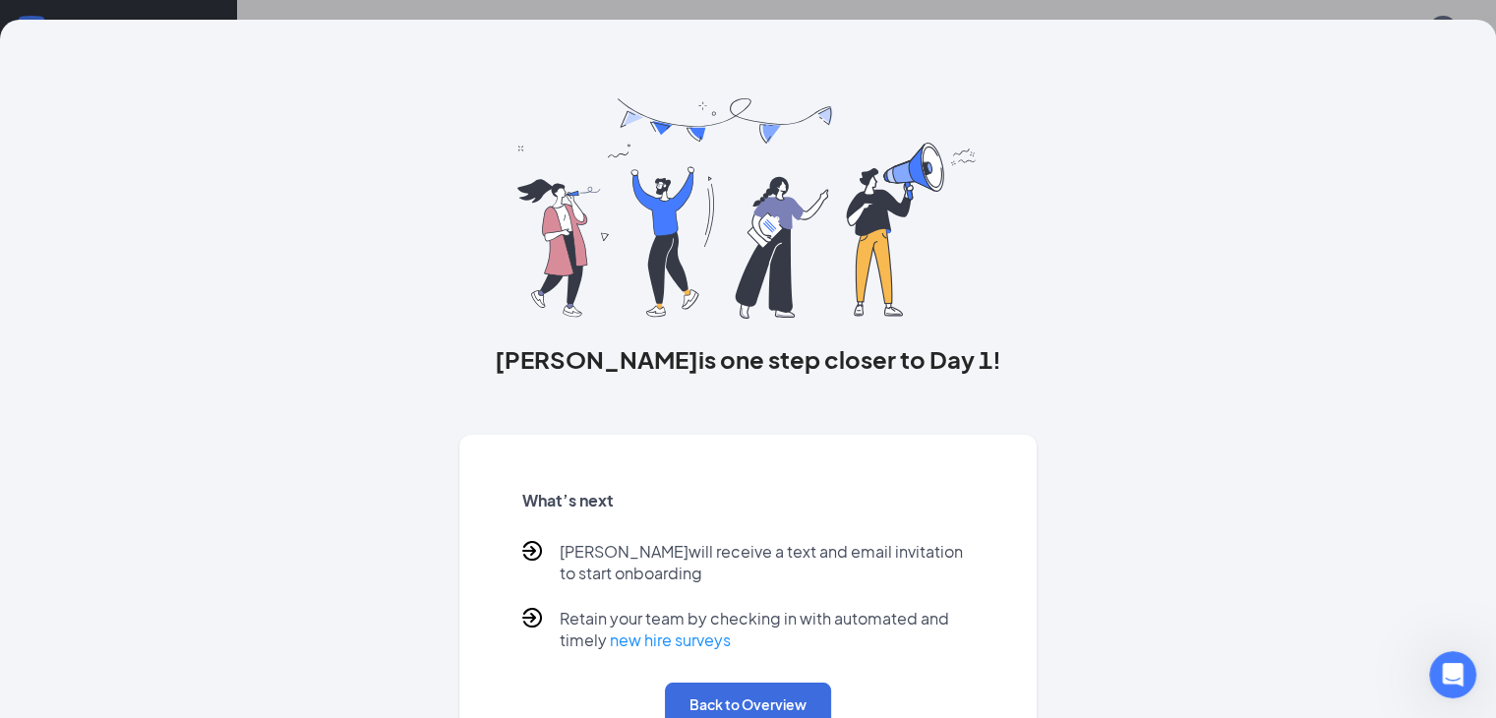
scroll to position [102, 0]
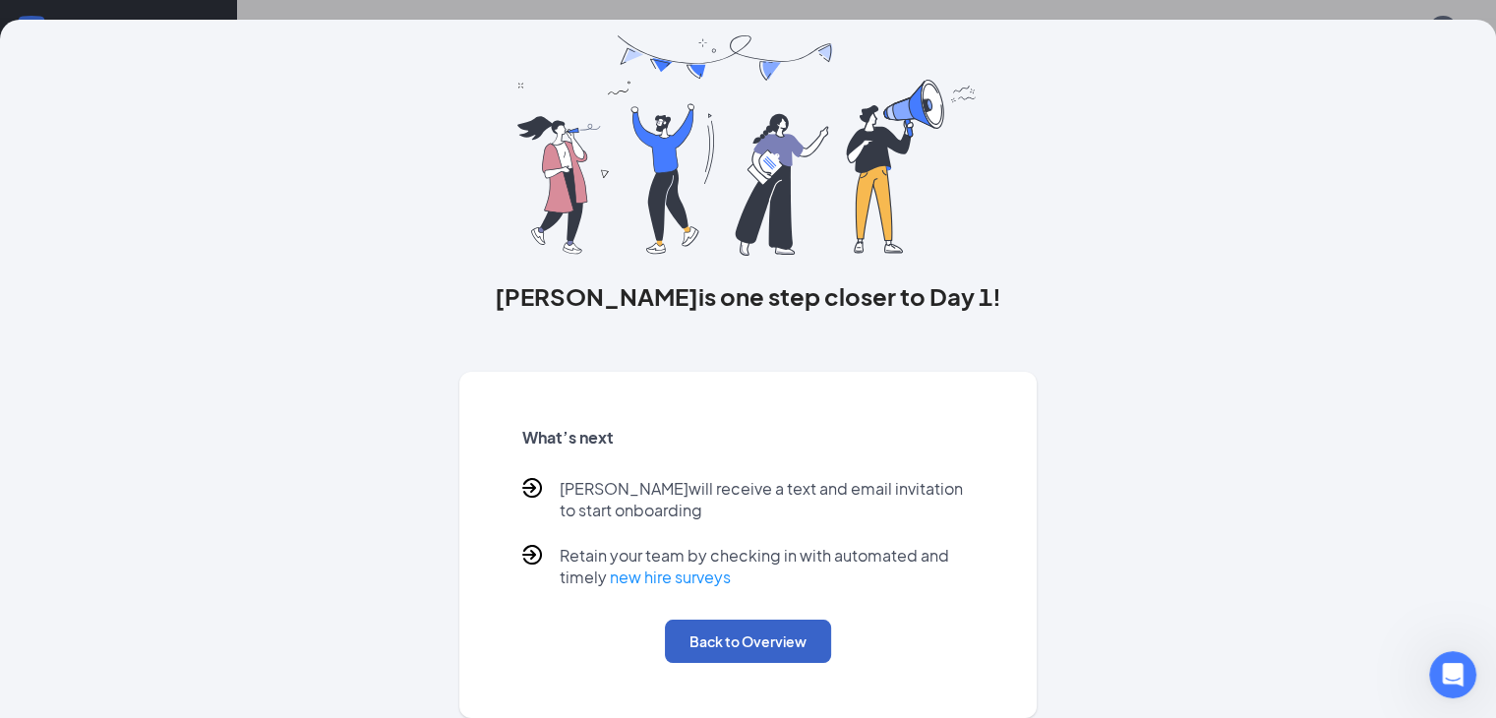
click at [733, 647] on button "Back to Overview" at bounding box center [748, 640] width 166 height 43
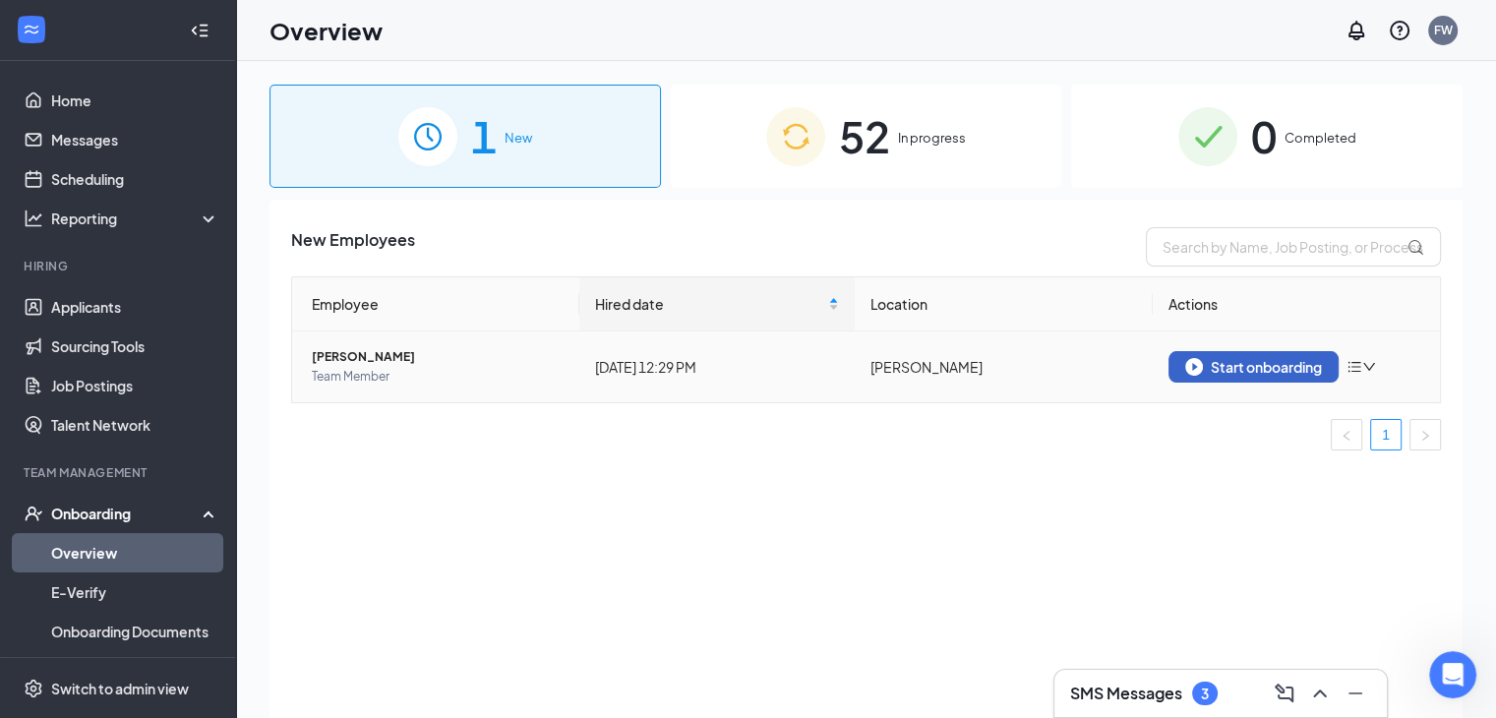
click at [1211, 376] on button "Start onboarding" at bounding box center [1253, 366] width 170 height 31
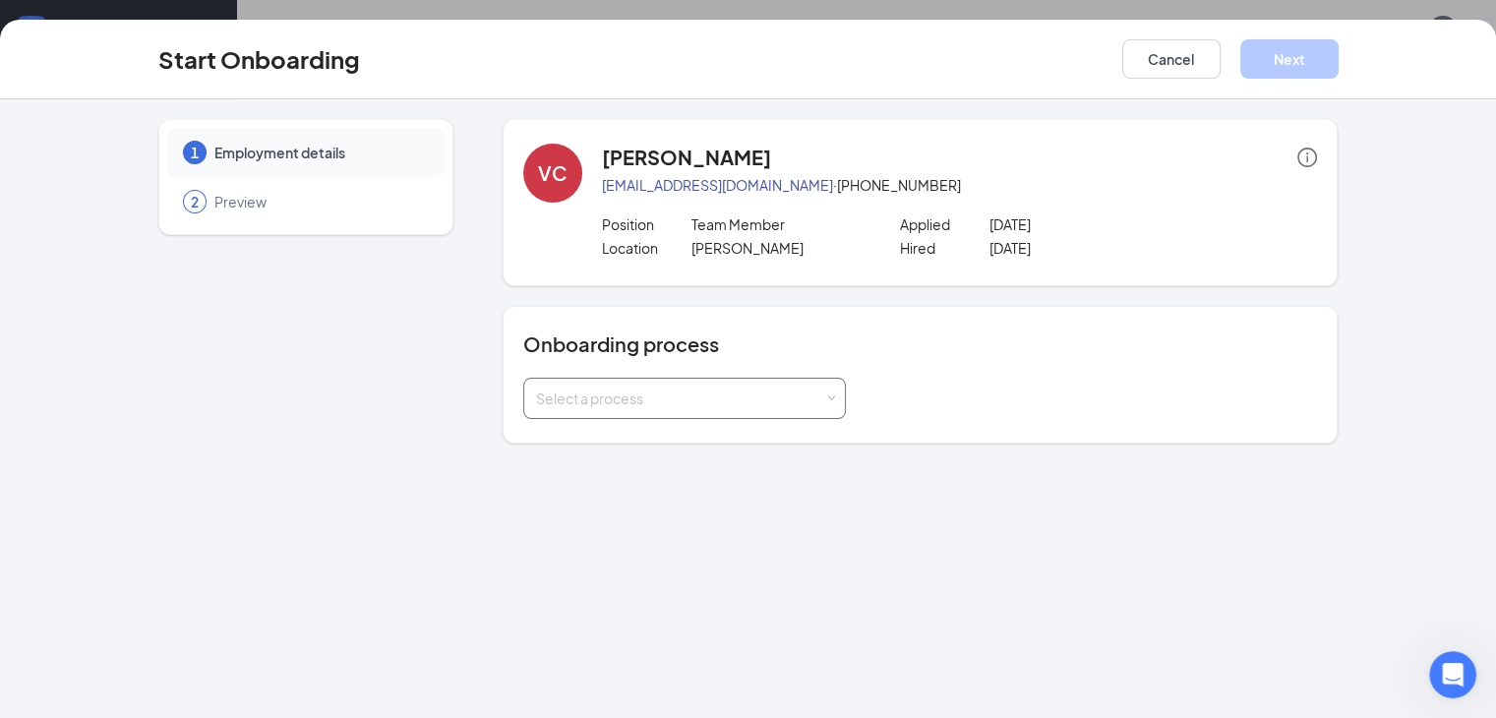
click at [725, 388] on div "Select a process" at bounding box center [680, 398] width 288 height 20
click at [673, 445] on span "General Employee Onboarding" at bounding box center [583, 439] width 204 height 18
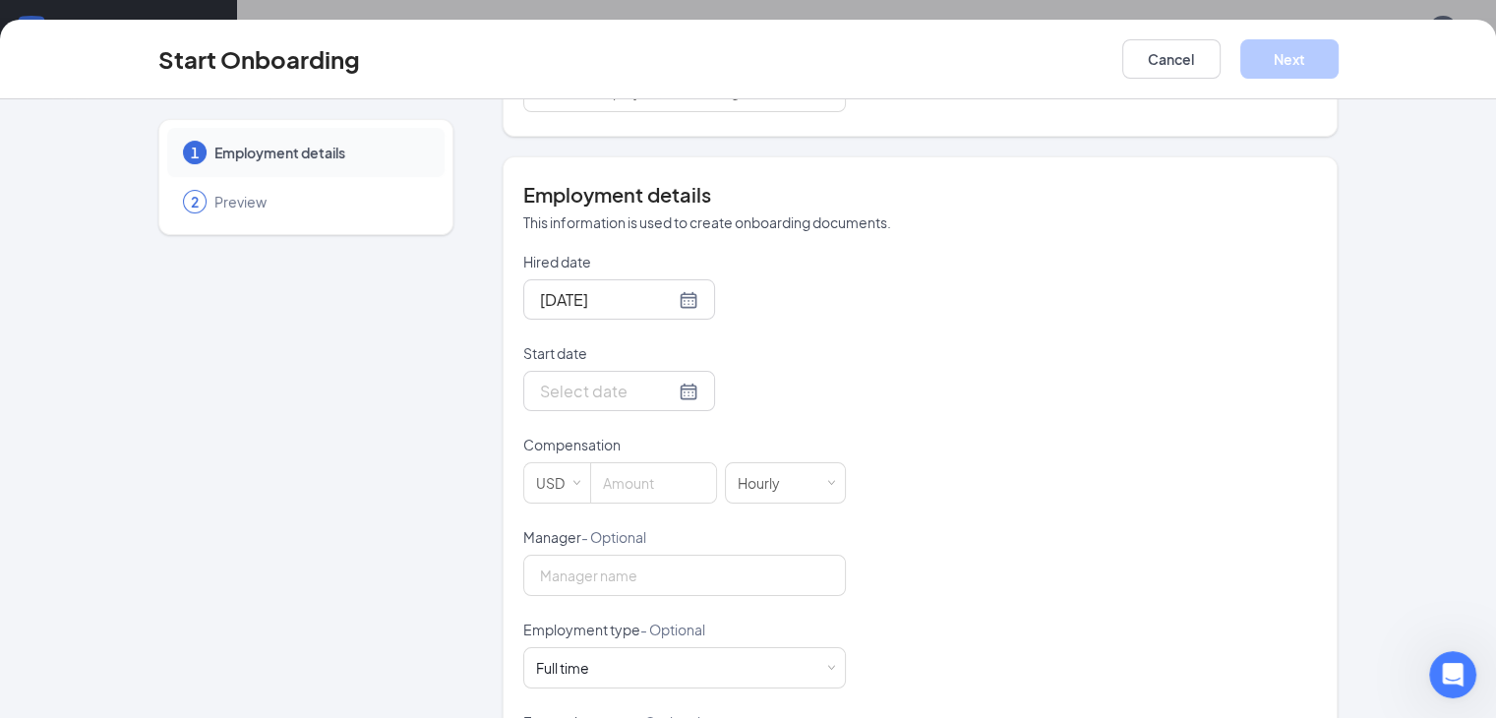
scroll to position [324, 0]
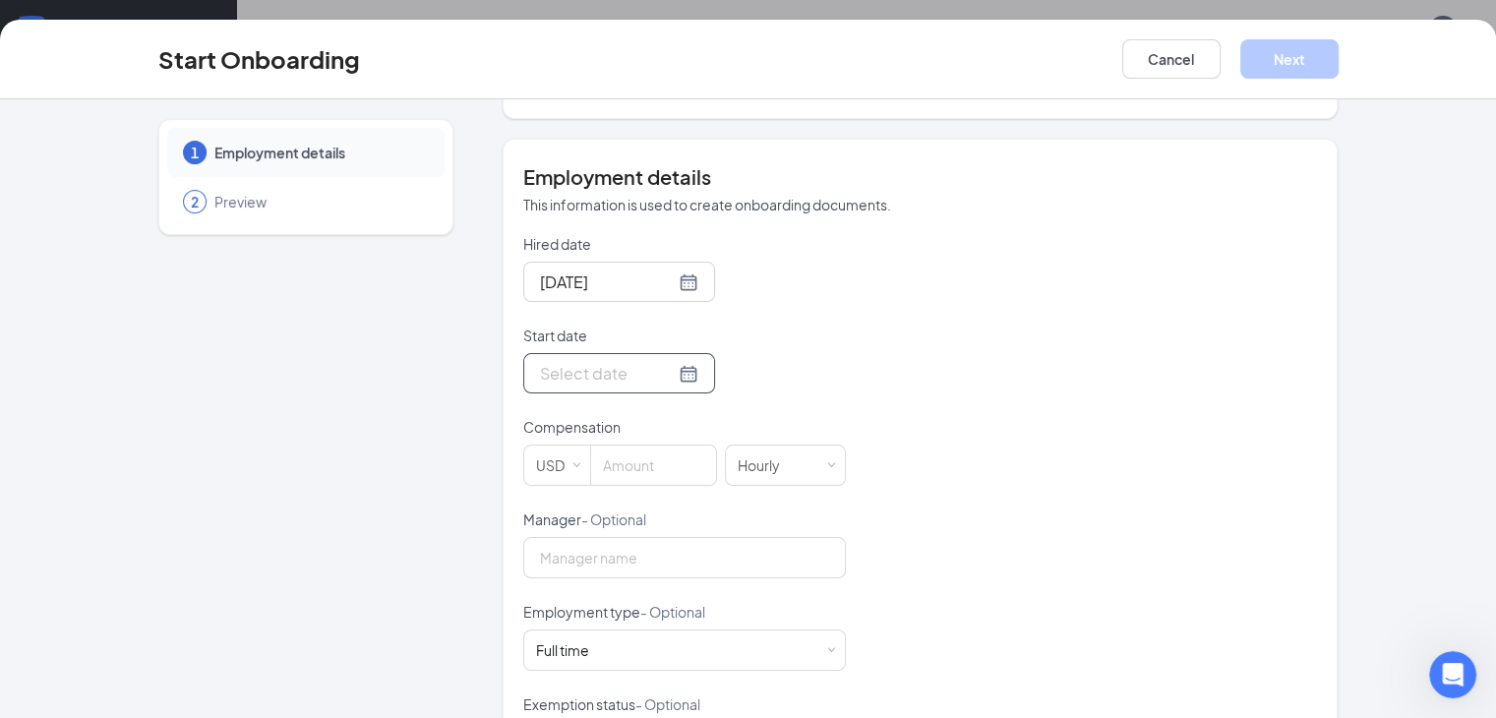
click at [613, 367] on div at bounding box center [619, 373] width 158 height 25
click at [798, 349] on div "Hired date [DATE] Start date [DATE] Su Mo Tu We Th Fr Sa 28 29 30 1 2 3 4 5 6 7…" at bounding box center [920, 555] width 795 height 643
click at [613, 366] on div at bounding box center [619, 373] width 158 height 25
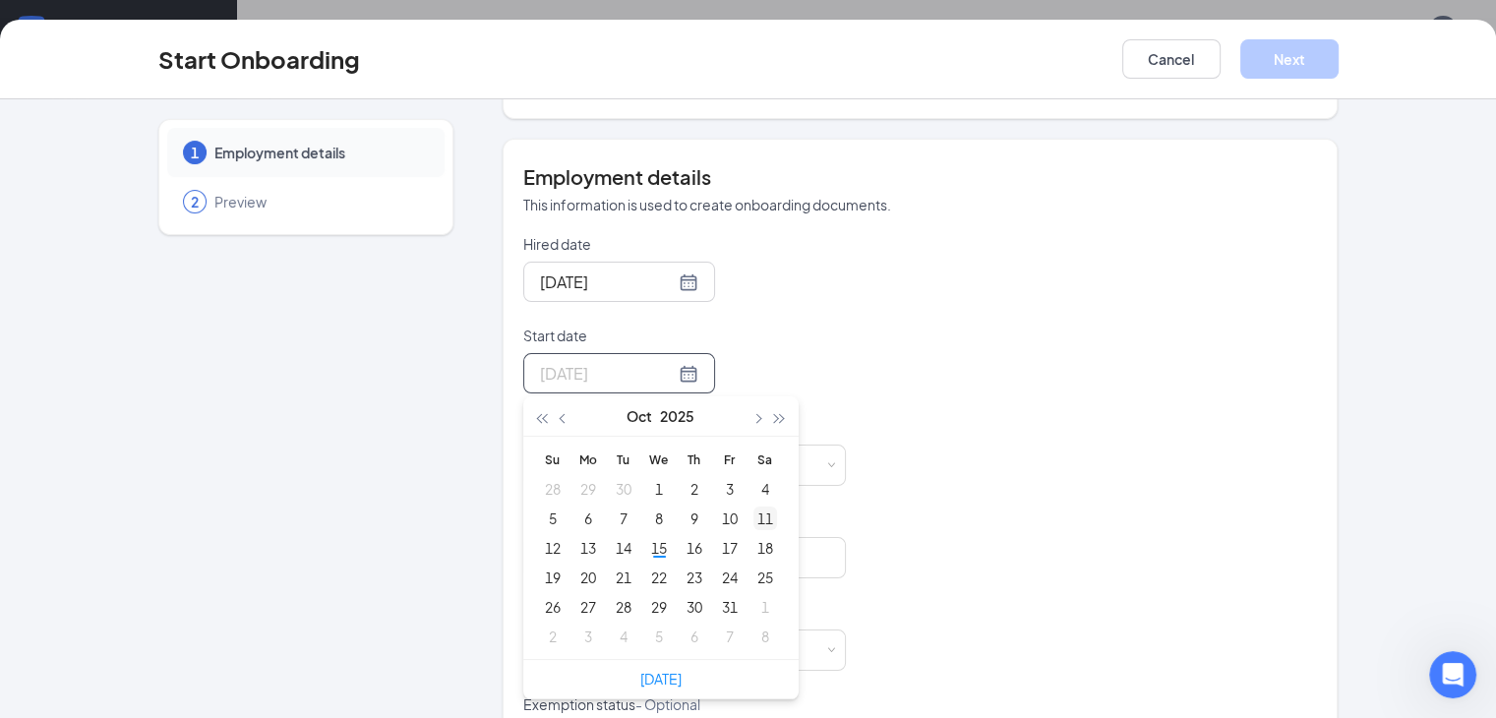
type input "[DATE]"
click at [753, 517] on div "11" at bounding box center [765, 518] width 24 height 24
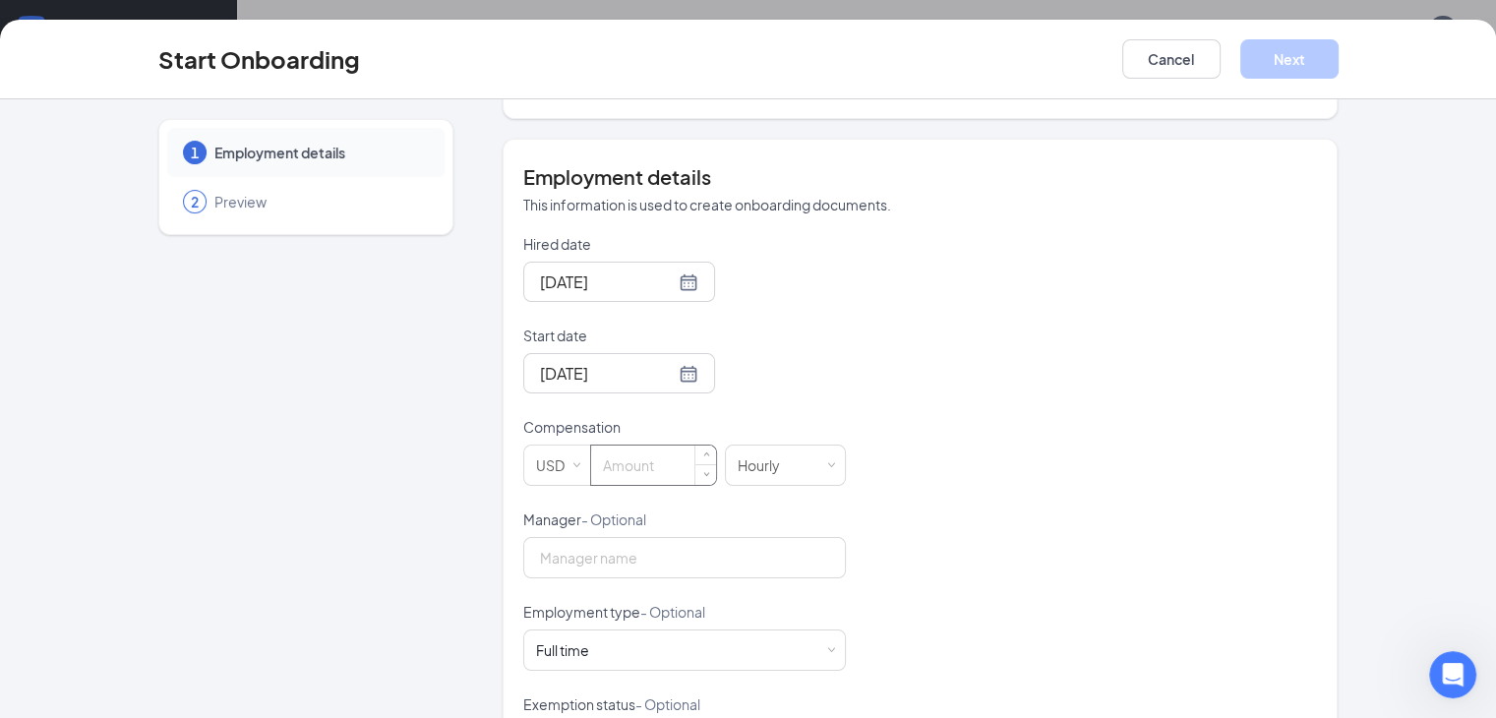
click at [591, 462] on input at bounding box center [653, 464] width 125 height 39
type input "13.5"
click at [628, 554] on input "Manager - Optional" at bounding box center [684, 557] width 323 height 41
type input "[PERSON_NAME]"
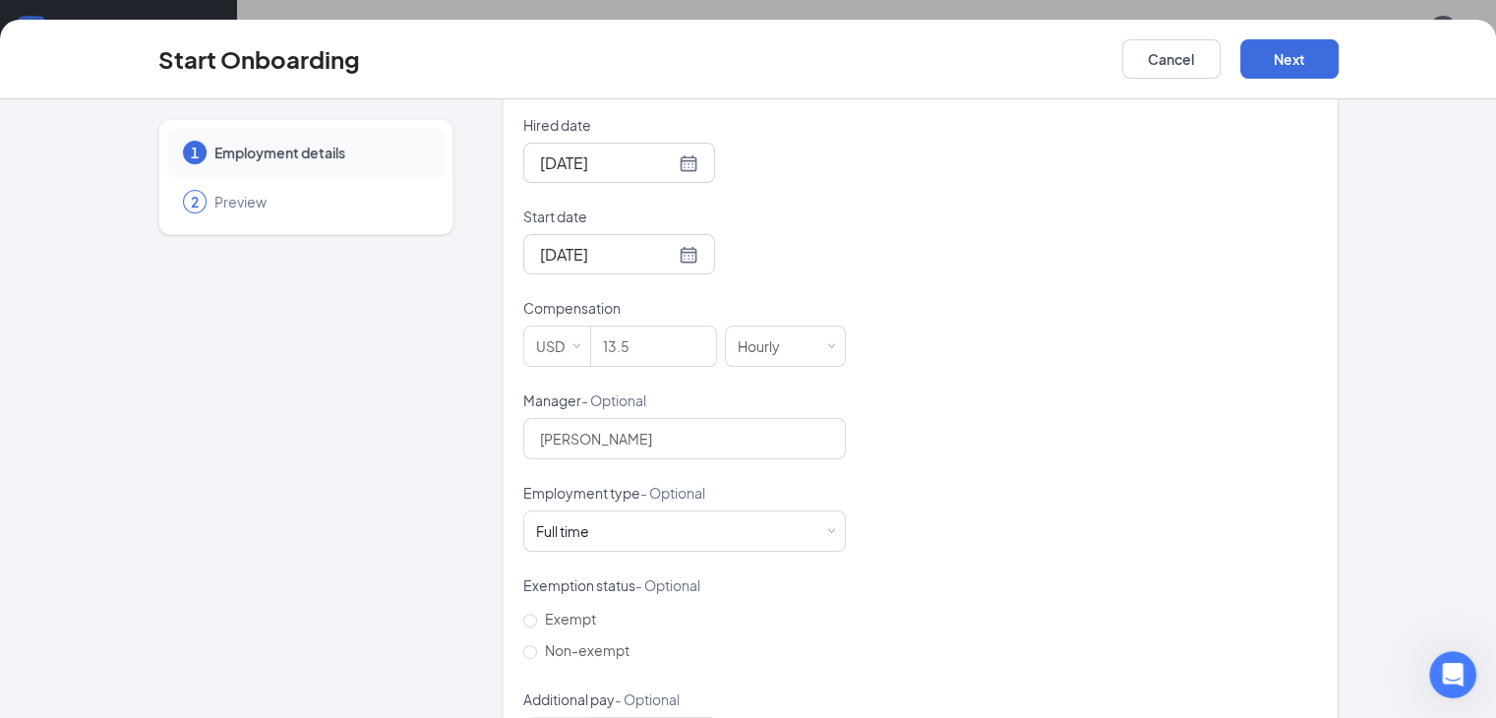
scroll to position [526, 0]
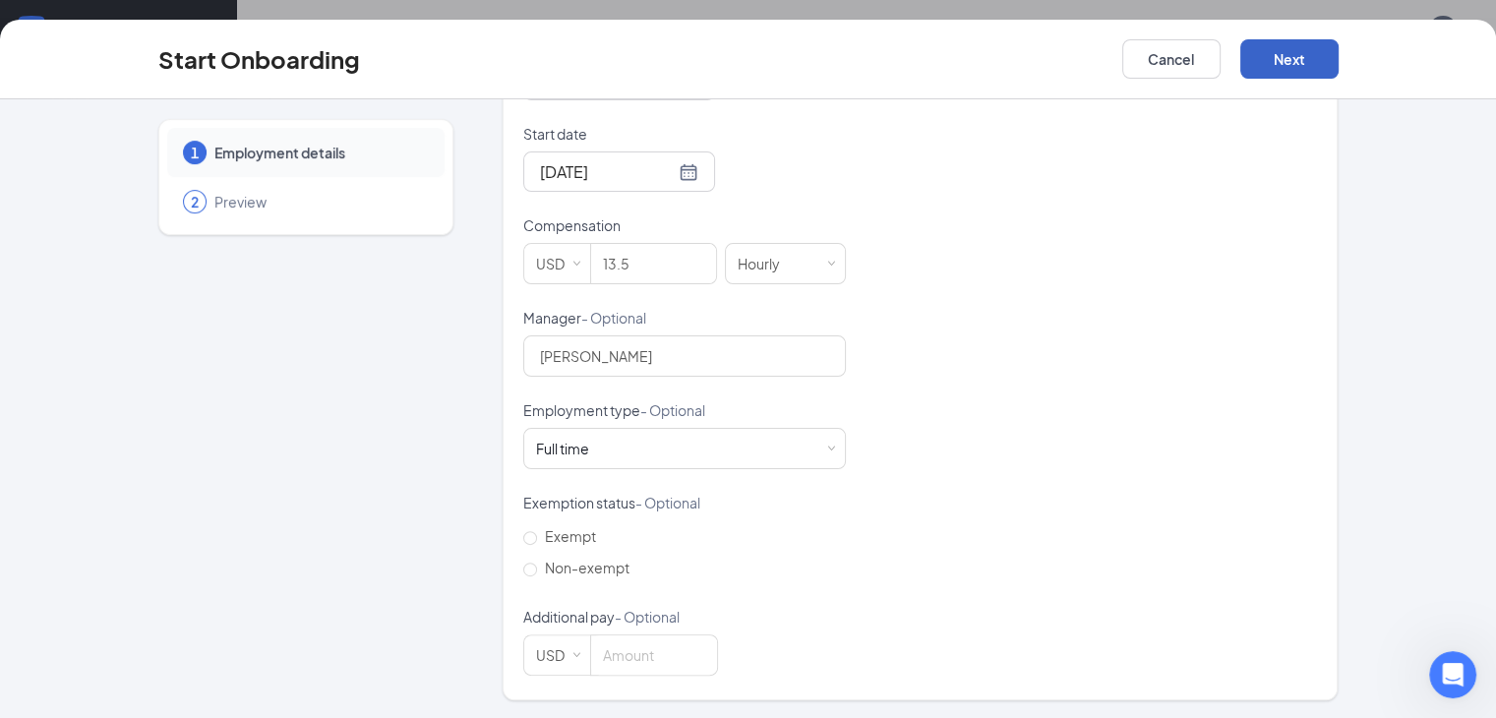
click at [1338, 68] on button "Next" at bounding box center [1289, 58] width 98 height 39
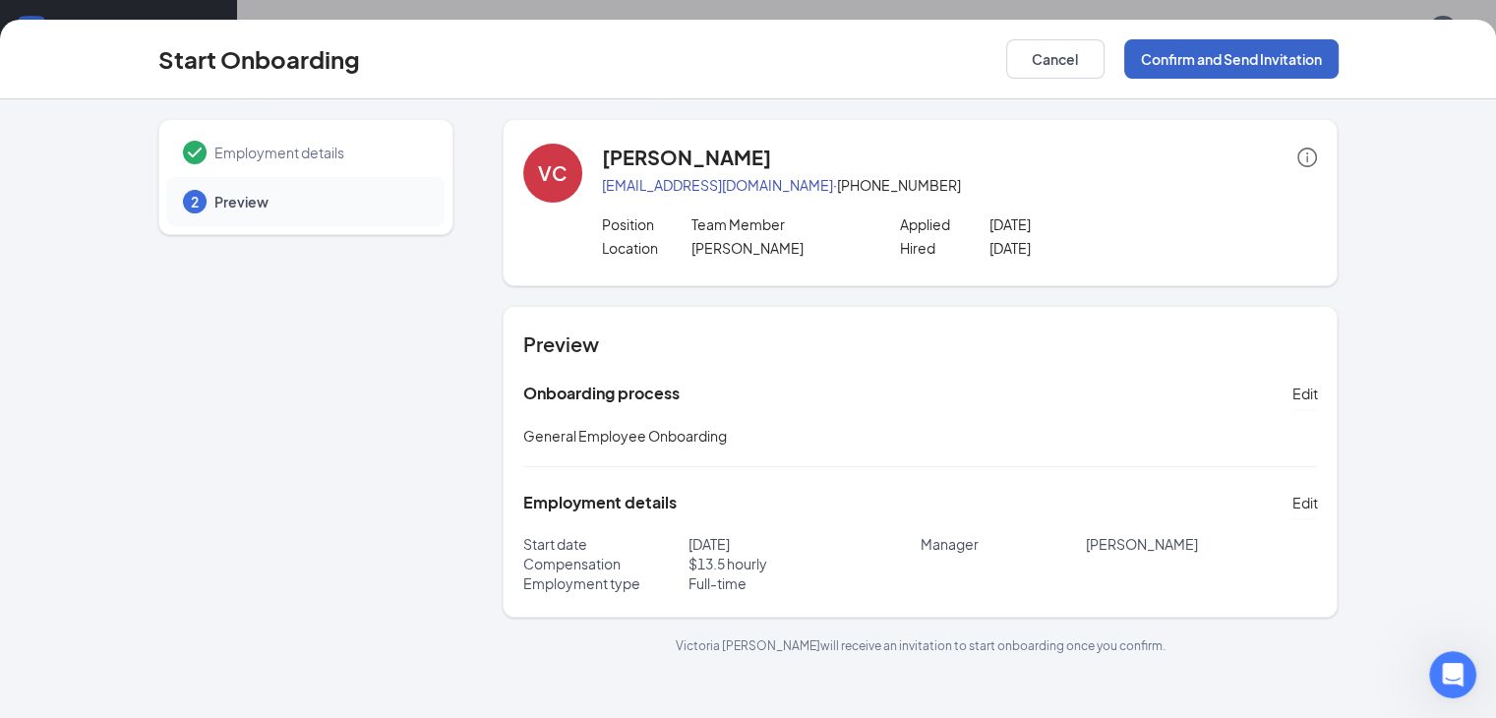
click at [1338, 71] on button "Confirm and Send Invitation" at bounding box center [1231, 58] width 214 height 39
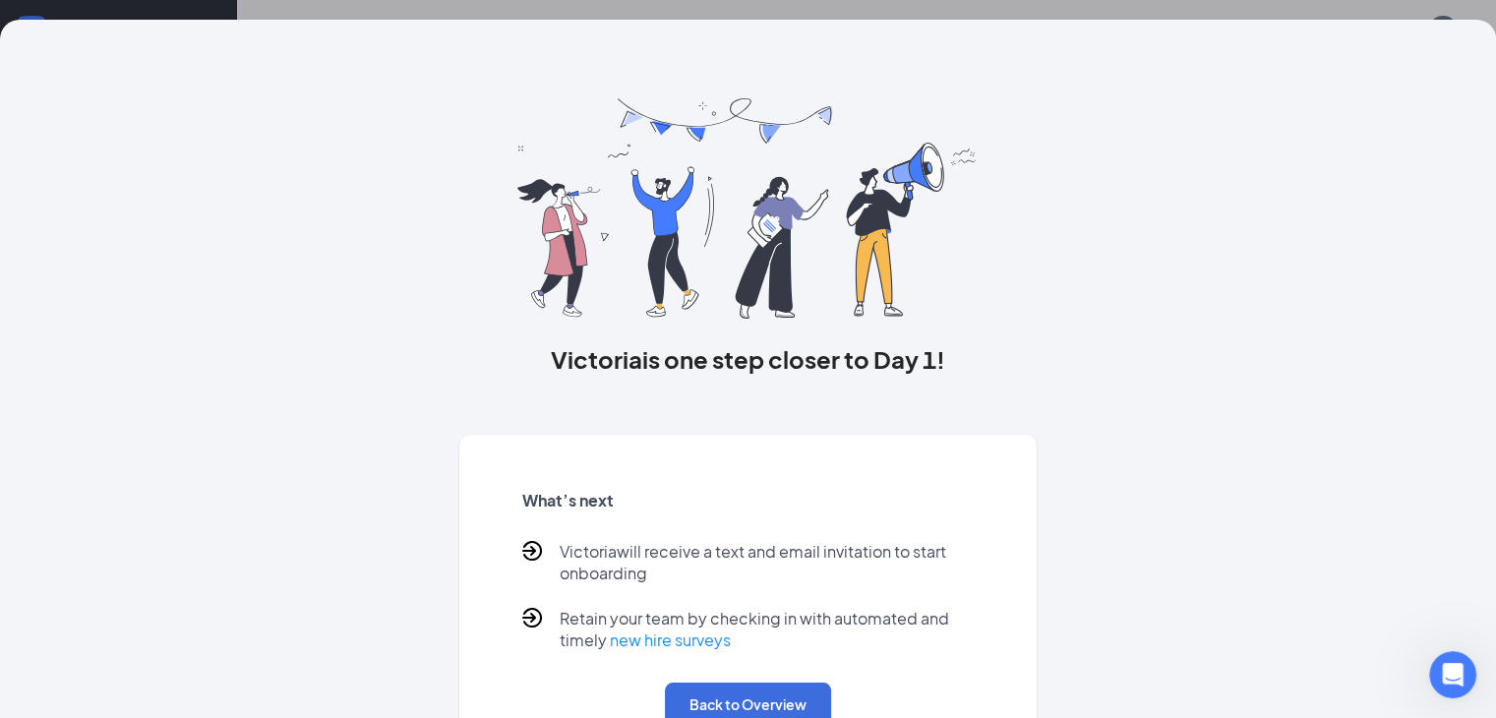
scroll to position [85, 0]
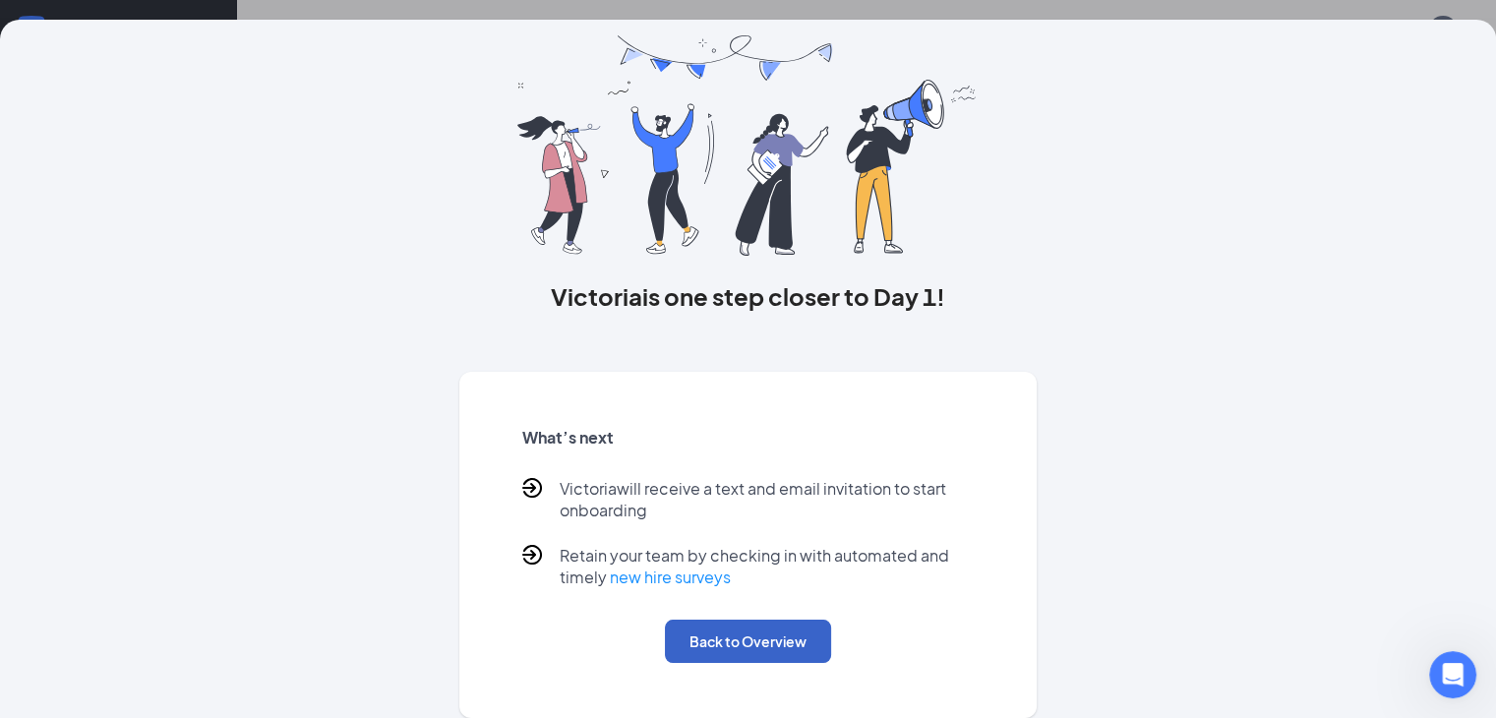
click at [773, 635] on button "Back to Overview" at bounding box center [748, 640] width 166 height 43
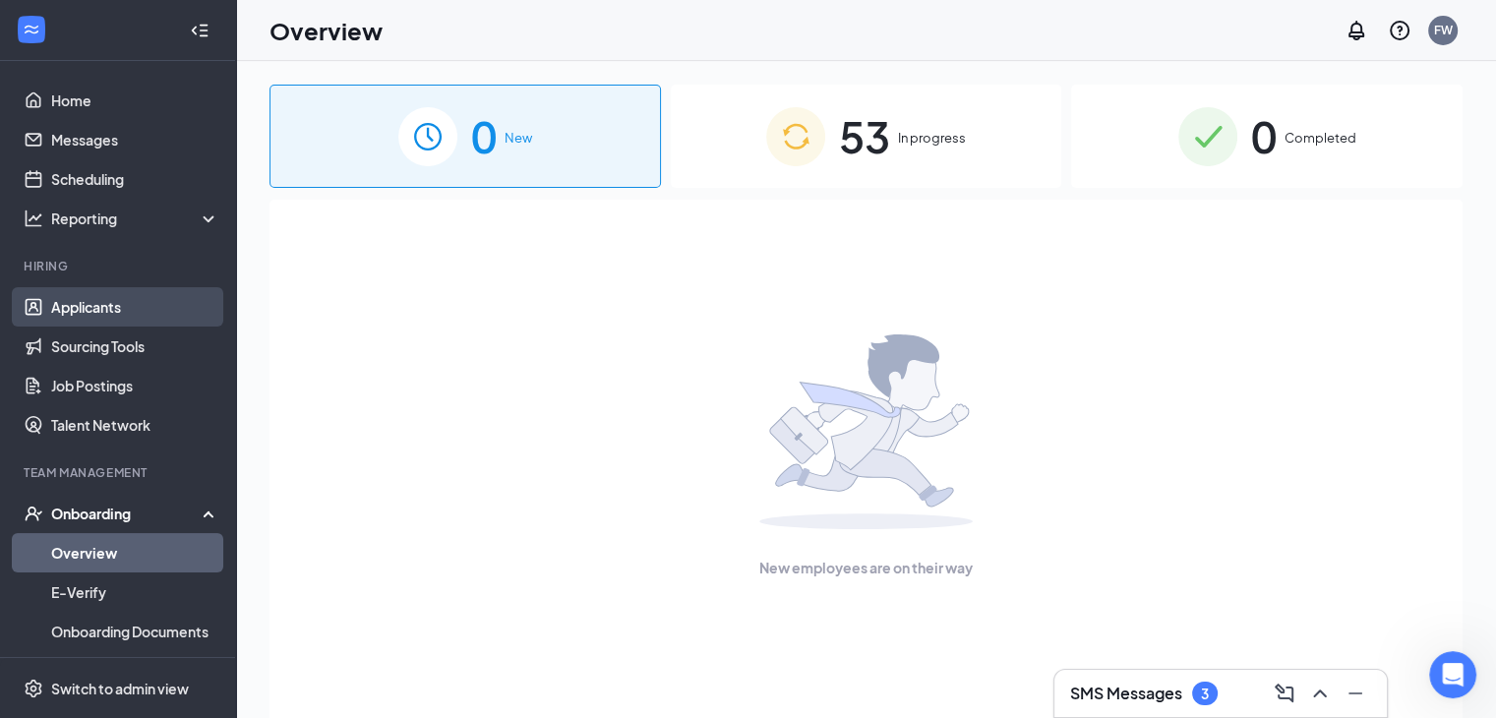
click at [117, 321] on link "Applicants" at bounding box center [135, 306] width 168 height 39
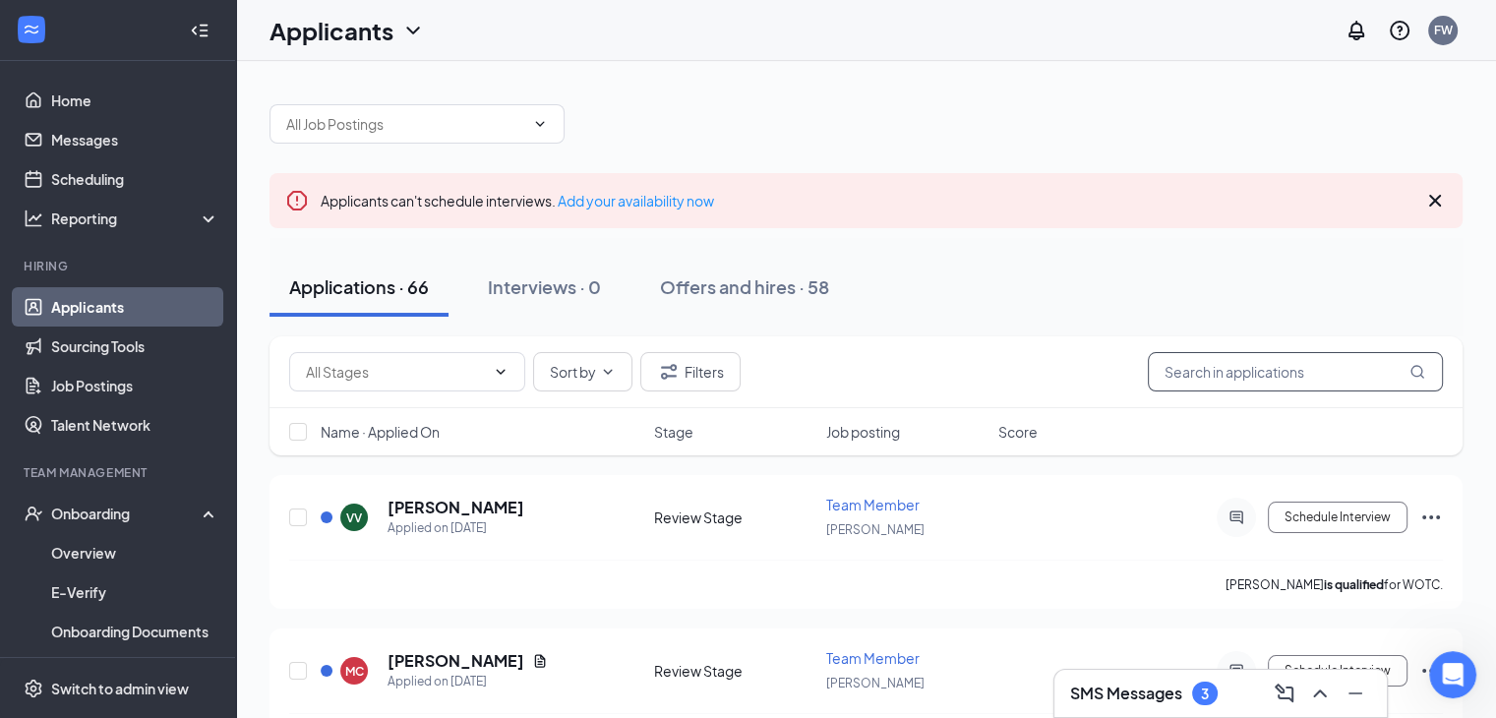
click at [1228, 373] on input "text" at bounding box center [1295, 371] width 295 height 39
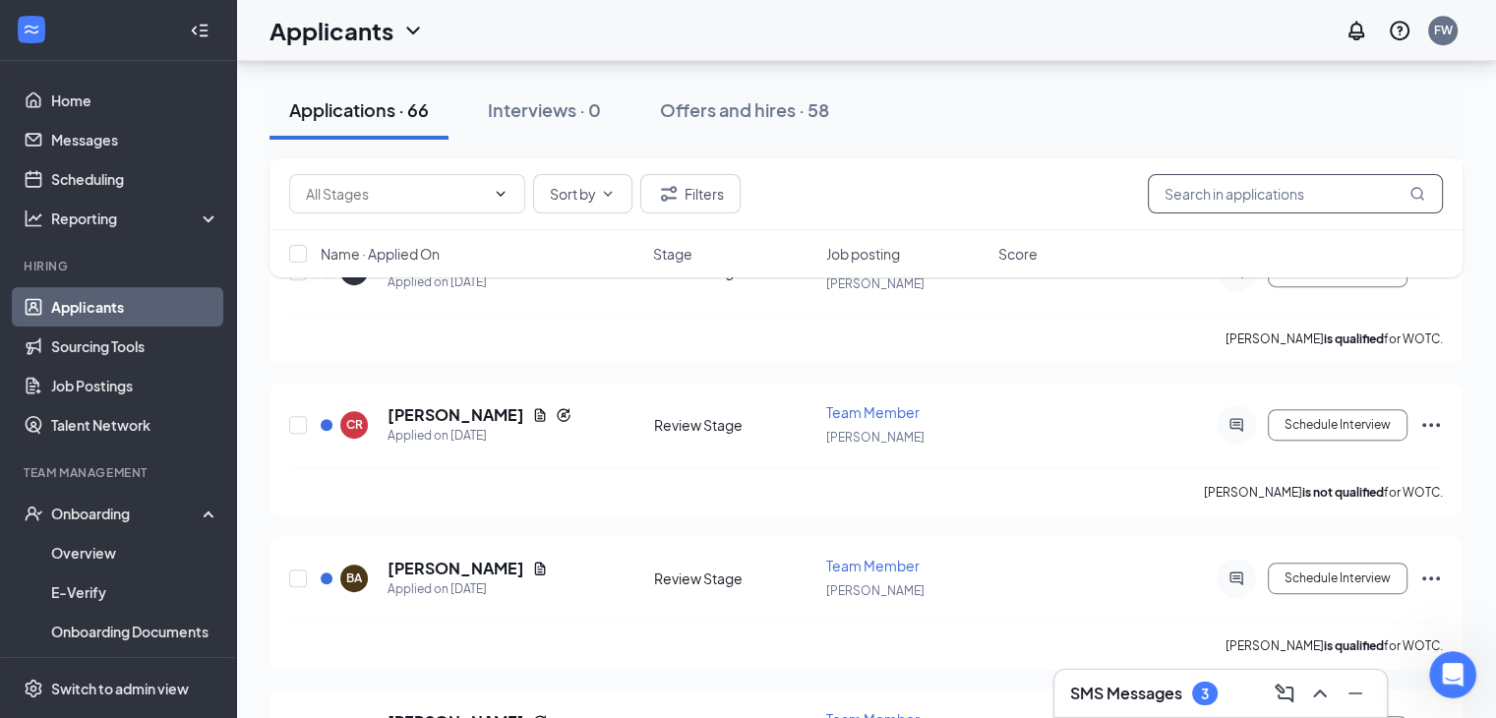
scroll to position [914, 0]
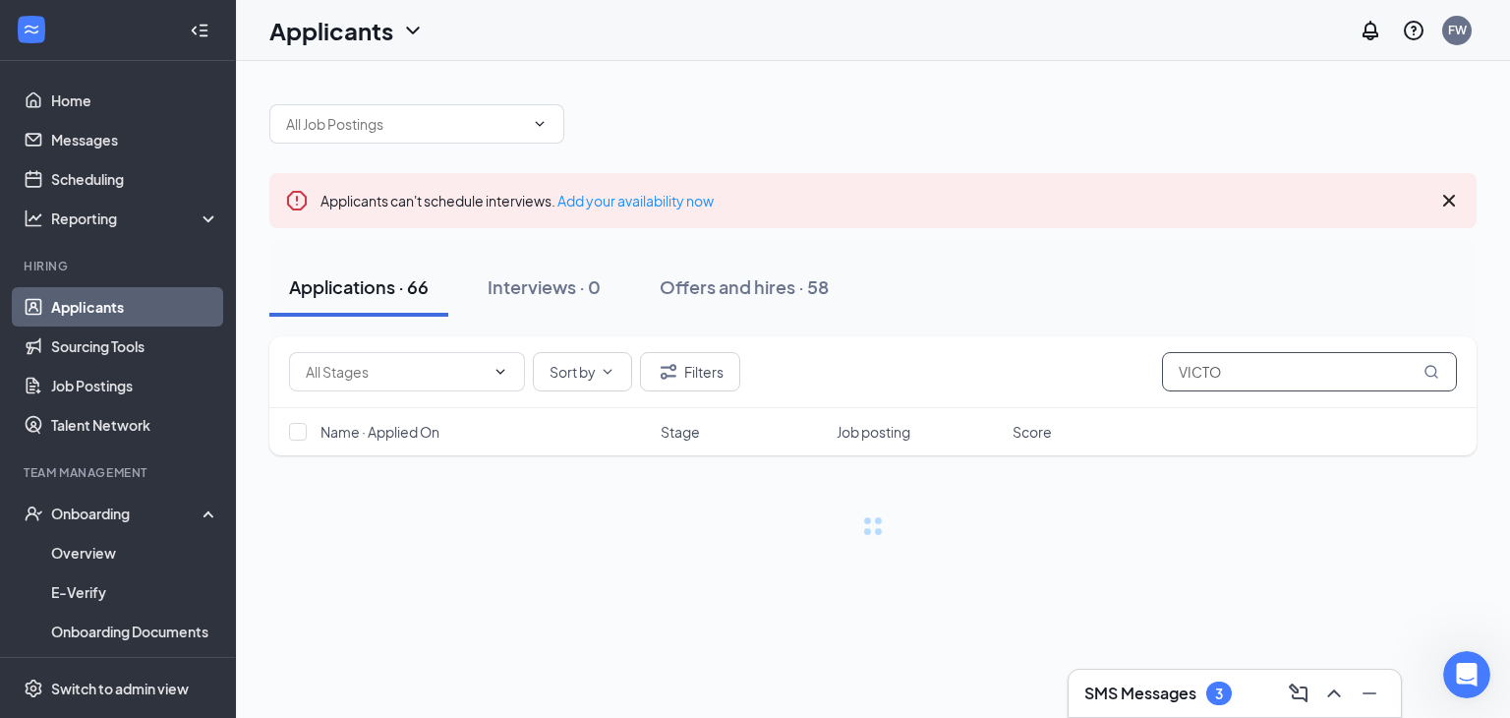
type input "[PERSON_NAME]"
